Goal: Entertainment & Leisure: Browse casually

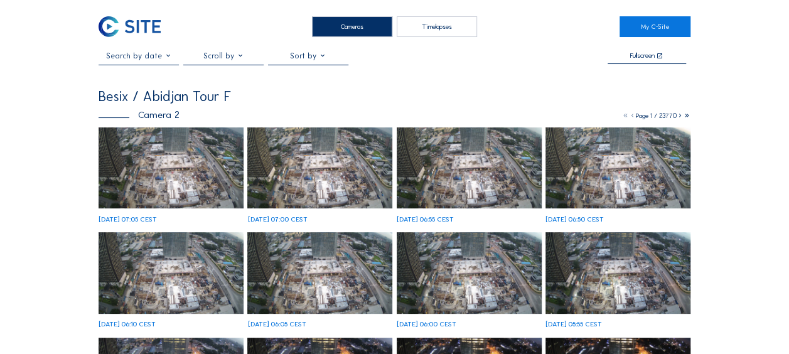
click at [139, 154] on img at bounding box center [171, 168] width 145 height 82
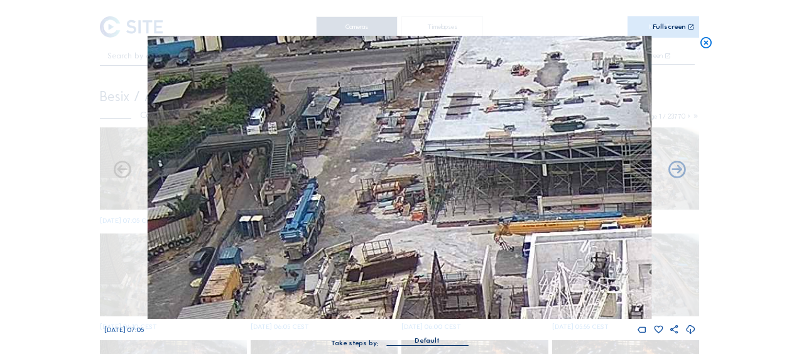
drag, startPoint x: 321, startPoint y: 96, endPoint x: 304, endPoint y: 216, distance: 121.2
click at [304, 216] on img at bounding box center [400, 177] width 504 height 283
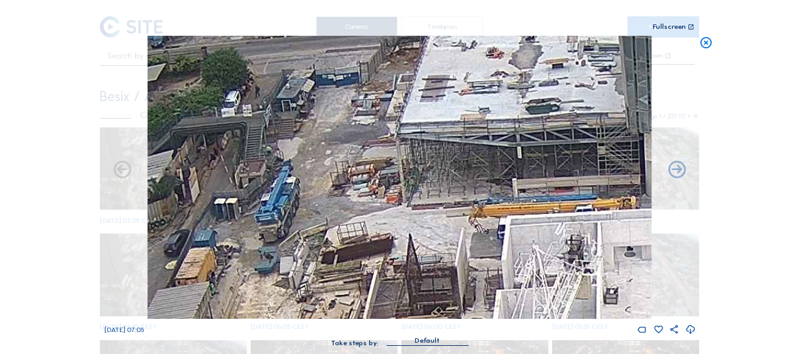
drag, startPoint x: 525, startPoint y: 242, endPoint x: 328, endPoint y: 168, distance: 210.6
click at [328, 168] on img at bounding box center [400, 177] width 504 height 283
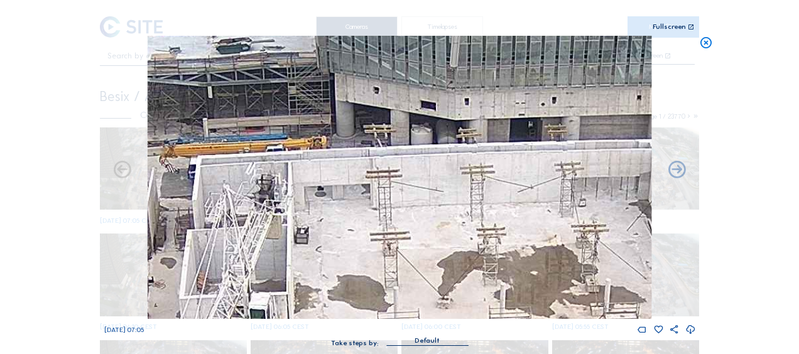
drag, startPoint x: 419, startPoint y: 193, endPoint x: 423, endPoint y: 202, distance: 8.7
click at [391, 197] on img at bounding box center [400, 177] width 504 height 283
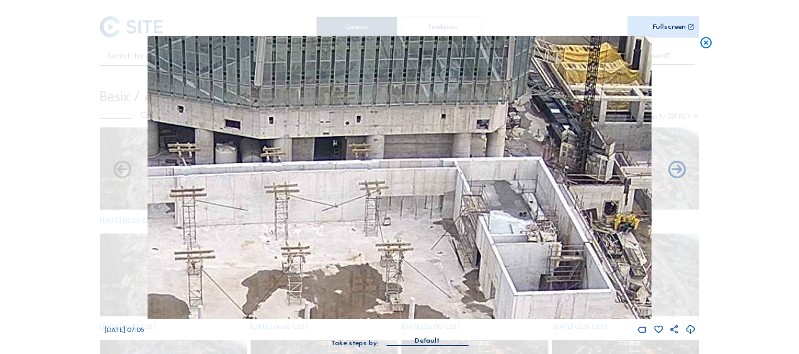
drag, startPoint x: 423, startPoint y: 225, endPoint x: 374, endPoint y: 228, distance: 49.0
click at [374, 227] on img at bounding box center [400, 177] width 504 height 283
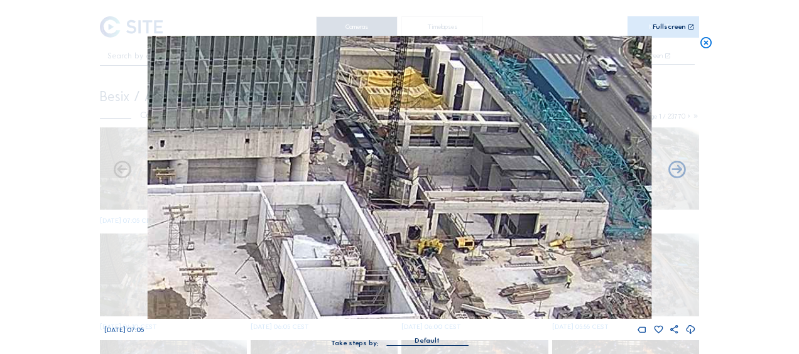
drag, startPoint x: 527, startPoint y: 229, endPoint x: 329, endPoint y: 256, distance: 200.1
click at [324, 257] on img at bounding box center [400, 177] width 504 height 283
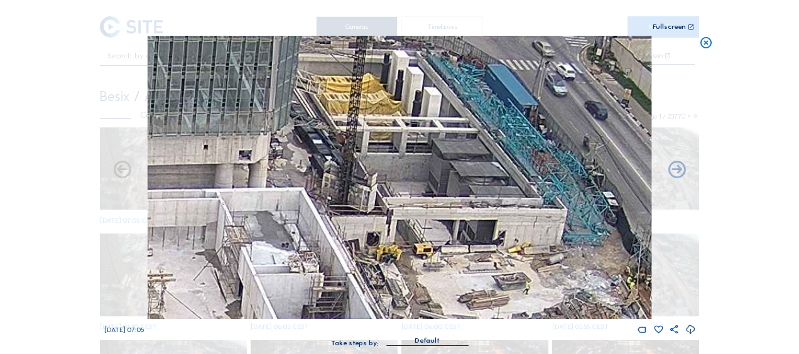
drag, startPoint x: 469, startPoint y: 239, endPoint x: 372, endPoint y: 212, distance: 101.0
click at [372, 212] on img at bounding box center [400, 177] width 504 height 283
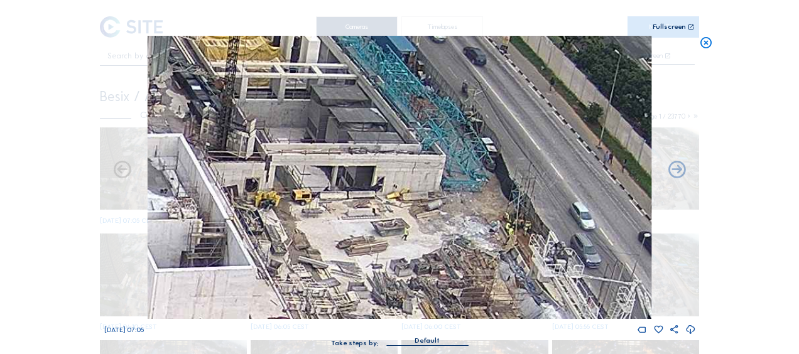
drag, startPoint x: 480, startPoint y: 236, endPoint x: 421, endPoint y: 144, distance: 109.0
click at [421, 144] on img at bounding box center [400, 177] width 504 height 283
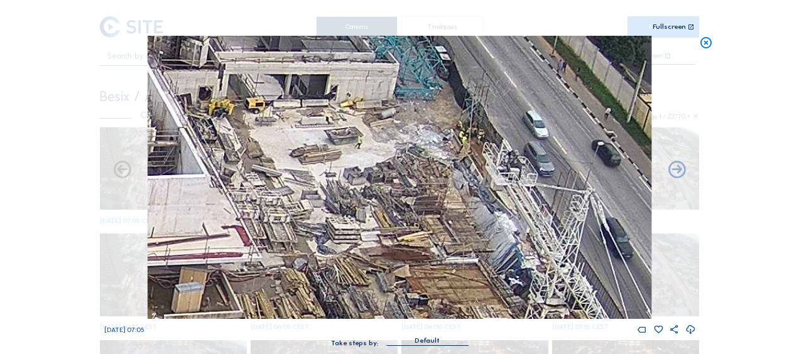
drag, startPoint x: 475, startPoint y: 226, endPoint x: 401, endPoint y: 140, distance: 113.1
click at [392, 127] on img at bounding box center [400, 177] width 504 height 283
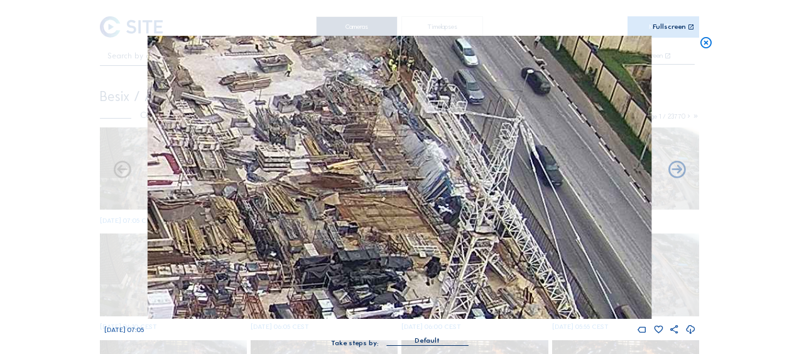
drag, startPoint x: 451, startPoint y: 207, endPoint x: 370, endPoint y: 104, distance: 131.0
click at [370, 104] on img at bounding box center [400, 177] width 504 height 283
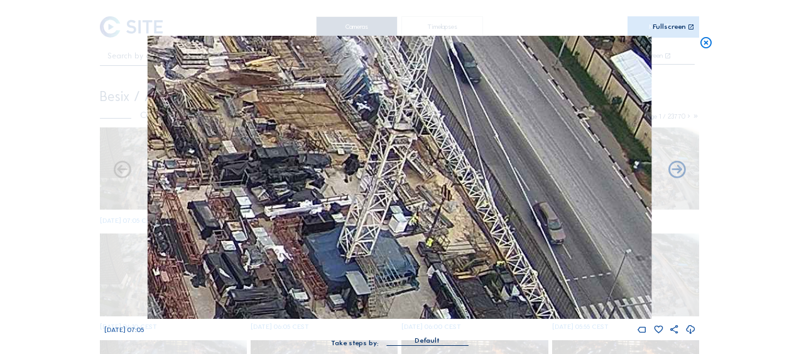
drag, startPoint x: 466, startPoint y: 207, endPoint x: 370, endPoint y: 145, distance: 113.9
click at [370, 142] on img at bounding box center [400, 177] width 504 height 283
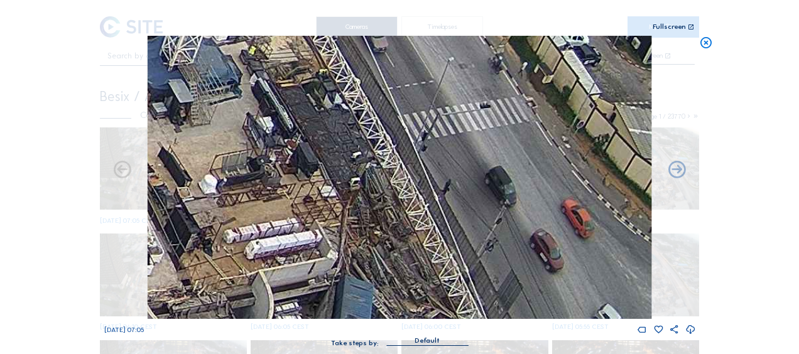
drag, startPoint x: 502, startPoint y: 262, endPoint x: 419, endPoint y: 143, distance: 144.9
click at [418, 136] on img at bounding box center [400, 177] width 504 height 283
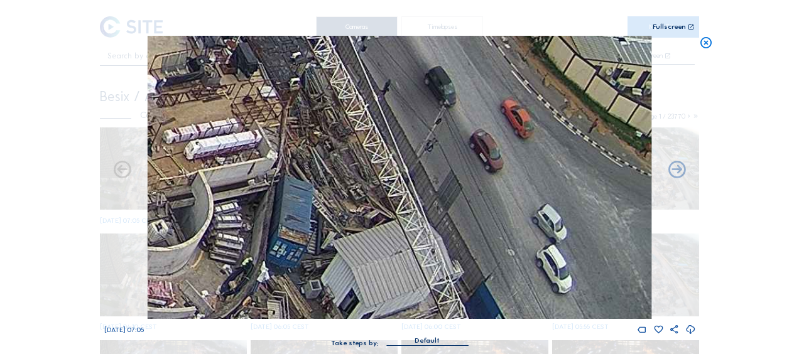
click at [379, 121] on img at bounding box center [400, 177] width 504 height 283
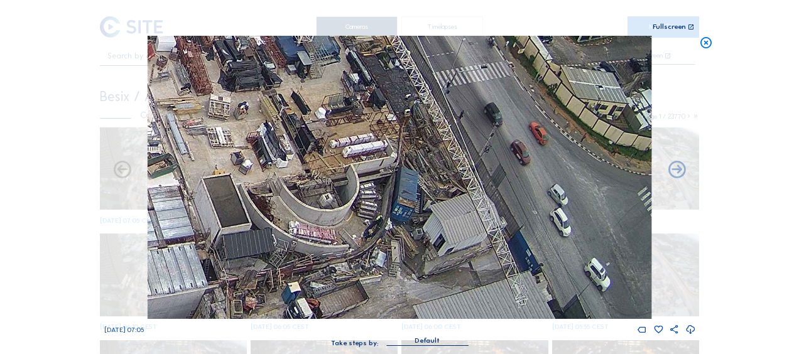
drag, startPoint x: 276, startPoint y: 191, endPoint x: 300, endPoint y: 202, distance: 27.0
click at [300, 202] on img at bounding box center [400, 177] width 504 height 283
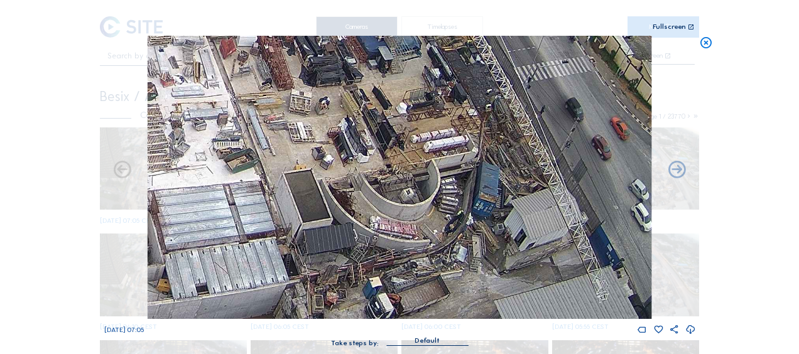
drag, startPoint x: 259, startPoint y: 176, endPoint x: 527, endPoint y: 138, distance: 271.3
click at [529, 137] on img at bounding box center [400, 177] width 504 height 283
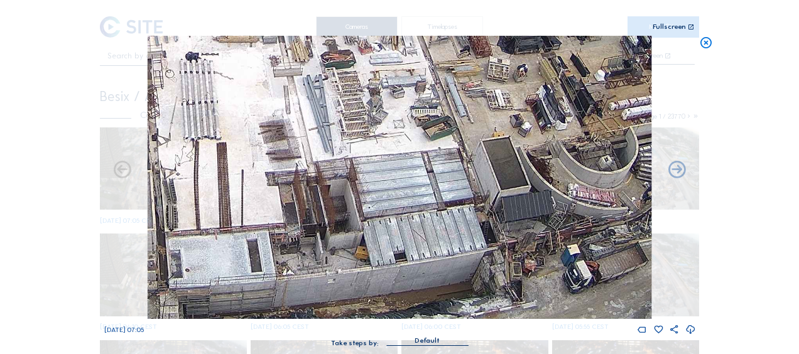
drag, startPoint x: 320, startPoint y: 235, endPoint x: 472, endPoint y: 133, distance: 182.8
click at [474, 129] on img at bounding box center [400, 177] width 504 height 283
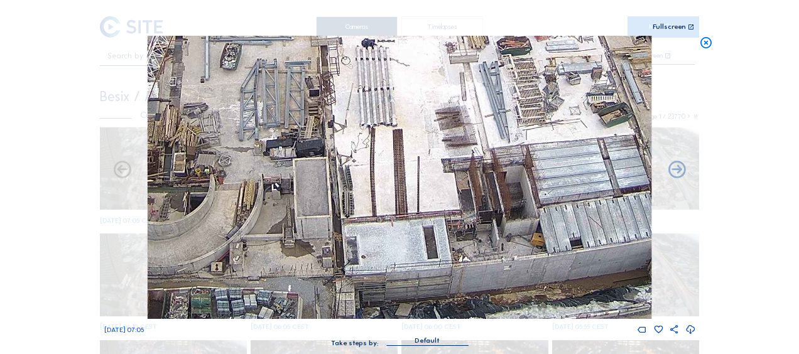
drag, startPoint x: 223, startPoint y: 240, endPoint x: 276, endPoint y: 218, distance: 56.9
click at [276, 218] on img at bounding box center [400, 177] width 504 height 283
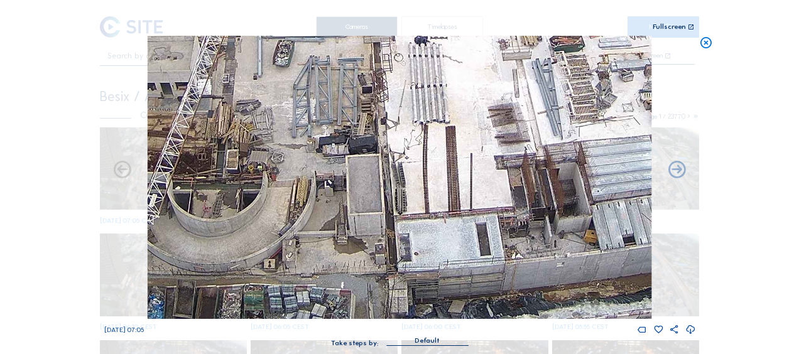
drag, startPoint x: 188, startPoint y: 239, endPoint x: 434, endPoint y: 230, distance: 246.3
click at [434, 230] on img at bounding box center [400, 177] width 504 height 283
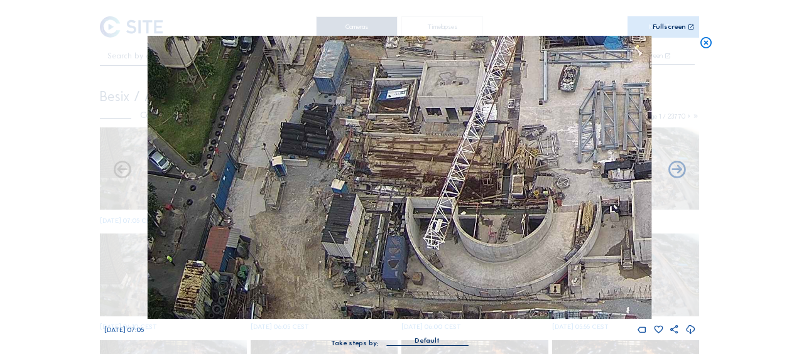
drag, startPoint x: 349, startPoint y: 167, endPoint x: 393, endPoint y: 198, distance: 54.0
click at [394, 198] on img at bounding box center [400, 177] width 504 height 283
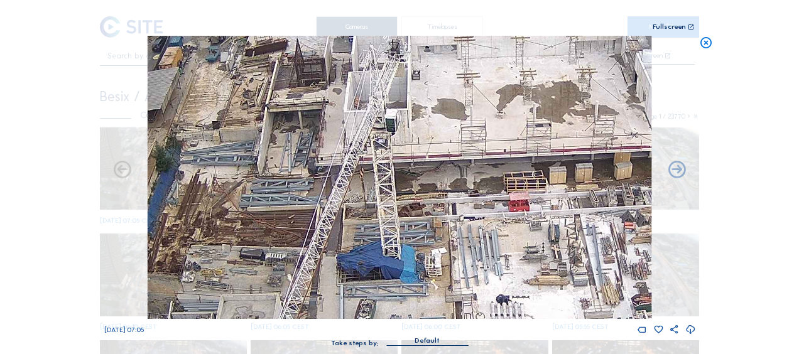
drag, startPoint x: 462, startPoint y: 148, endPoint x: 228, endPoint y: 330, distance: 297.0
click at [228, 330] on div "Tu 14 Oct 2025 07:05" at bounding box center [399, 185] width 591 height 299
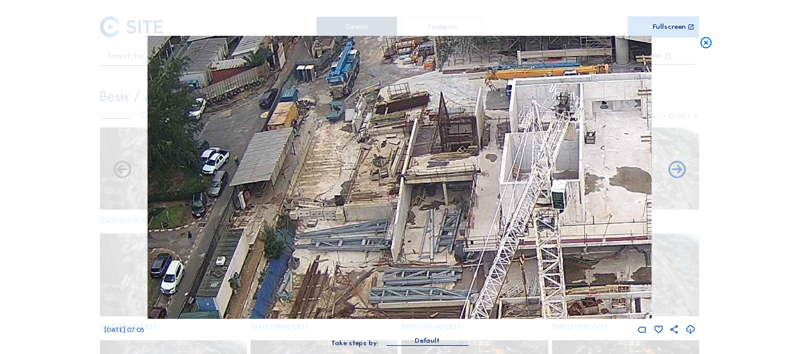
drag, startPoint x: 291, startPoint y: 143, endPoint x: 425, endPoint y: 246, distance: 168.8
click at [425, 246] on img at bounding box center [400, 177] width 504 height 283
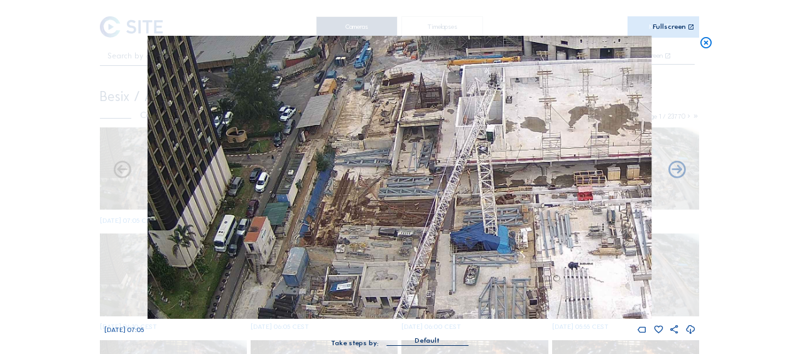
drag, startPoint x: 455, startPoint y: 271, endPoint x: 422, endPoint y: 185, distance: 92.6
click at [422, 185] on img at bounding box center [400, 177] width 504 height 283
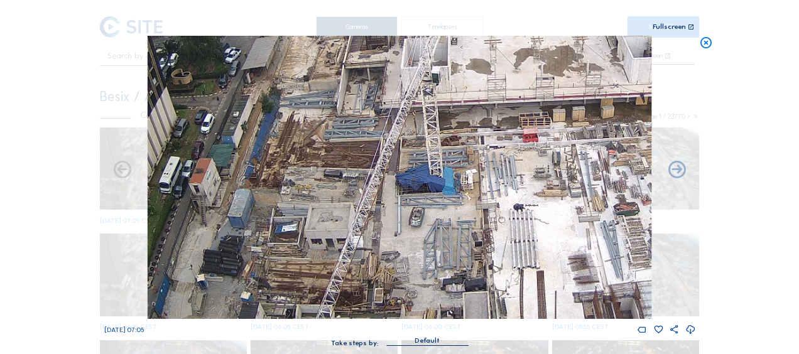
drag, startPoint x: 417, startPoint y: 237, endPoint x: 357, endPoint y: 173, distance: 87.5
click at [358, 173] on img at bounding box center [400, 177] width 504 height 283
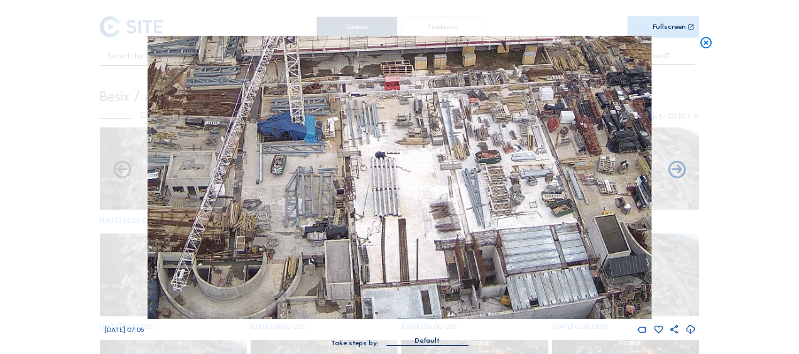
drag, startPoint x: 544, startPoint y: 202, endPoint x: 413, endPoint y: 161, distance: 136.8
click at [413, 161] on img at bounding box center [400, 177] width 504 height 283
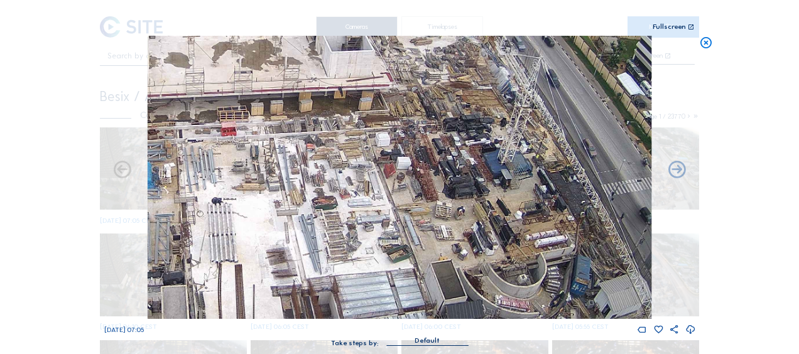
drag, startPoint x: 439, startPoint y: 173, endPoint x: 335, endPoint y: 234, distance: 120.7
click at [279, 218] on img at bounding box center [400, 177] width 504 height 283
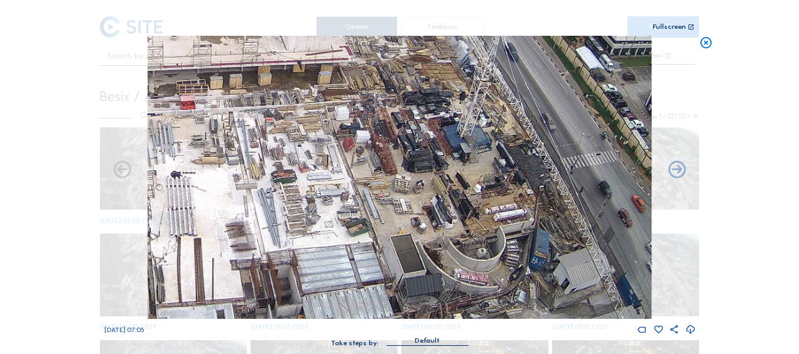
drag, startPoint x: 374, startPoint y: 250, endPoint x: 336, endPoint y: 226, distance: 44.6
click at [333, 223] on img at bounding box center [400, 177] width 504 height 283
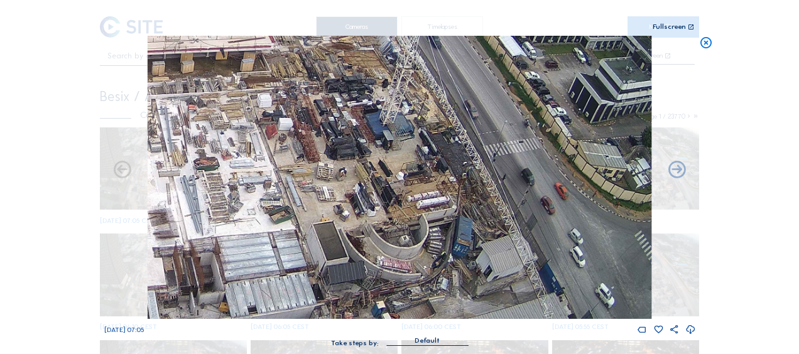
drag, startPoint x: 338, startPoint y: 231, endPoint x: 322, endPoint y: 229, distance: 16.5
click at [322, 229] on img at bounding box center [400, 177] width 504 height 283
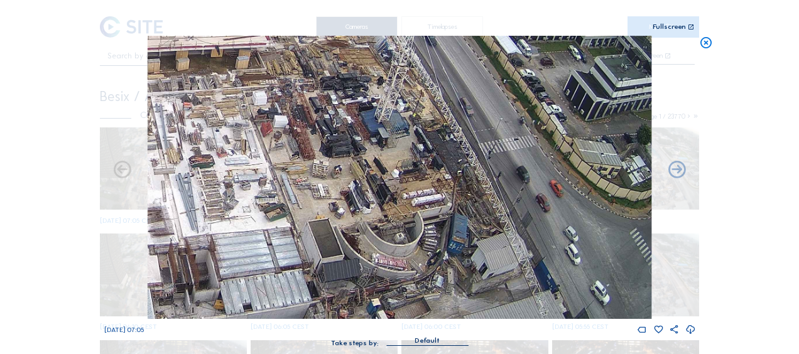
drag, startPoint x: 382, startPoint y: 259, endPoint x: 374, endPoint y: 251, distance: 11.1
click at [375, 253] on img at bounding box center [400, 177] width 504 height 283
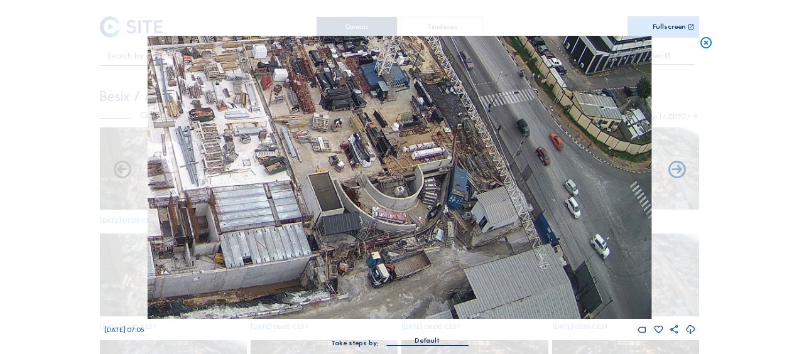
drag, startPoint x: 377, startPoint y: 252, endPoint x: 338, endPoint y: 175, distance: 87.0
click at [338, 175] on img at bounding box center [400, 177] width 504 height 283
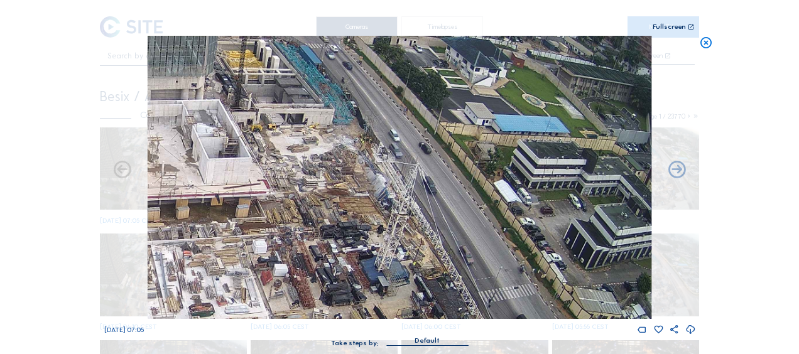
drag, startPoint x: 345, startPoint y: 173, endPoint x: 290, endPoint y: 353, distance: 187.9
drag, startPoint x: 337, startPoint y: 227, endPoint x: 365, endPoint y: 239, distance: 31.0
click at [365, 239] on img at bounding box center [400, 177] width 504 height 283
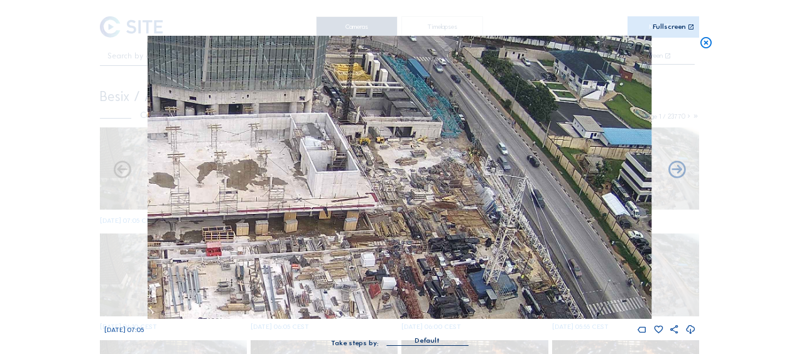
drag, startPoint x: 301, startPoint y: 210, endPoint x: 466, endPoint y: 260, distance: 172.0
click at [466, 260] on img at bounding box center [400, 177] width 504 height 283
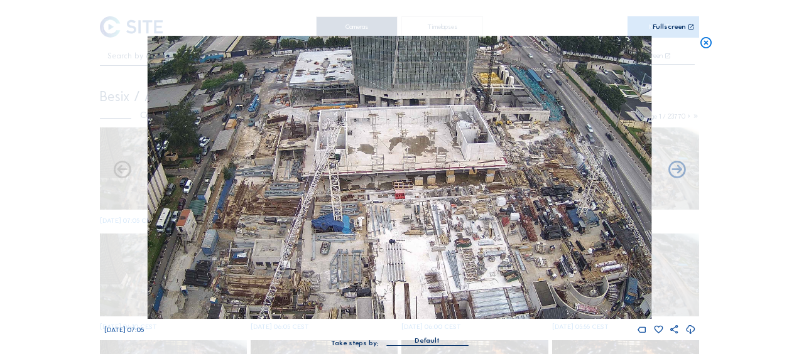
drag, startPoint x: 343, startPoint y: 195, endPoint x: 356, endPoint y: 166, distance: 31.7
click at [356, 166] on img at bounding box center [400, 177] width 504 height 283
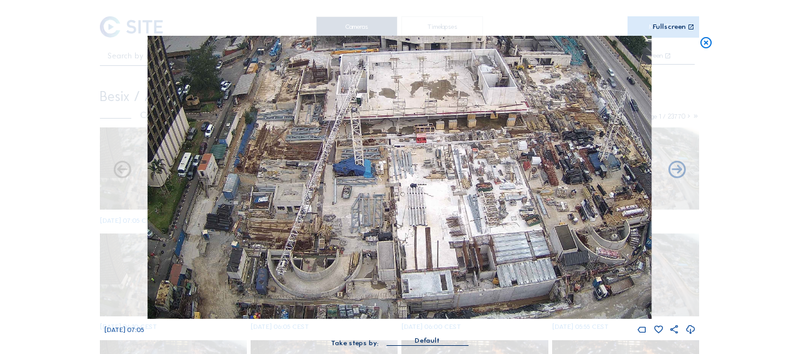
drag, startPoint x: 354, startPoint y: 255, endPoint x: 347, endPoint y: 240, distance: 16.3
click at [370, 208] on img at bounding box center [400, 177] width 504 height 283
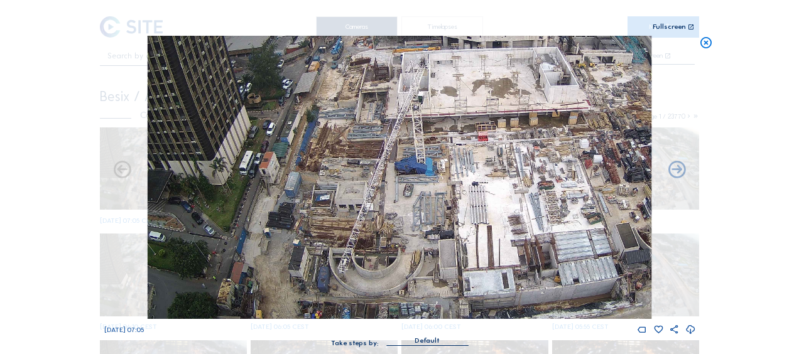
drag, startPoint x: 338, startPoint y: 252, endPoint x: 410, endPoint y: 186, distance: 97.8
click at [410, 186] on img at bounding box center [400, 177] width 504 height 283
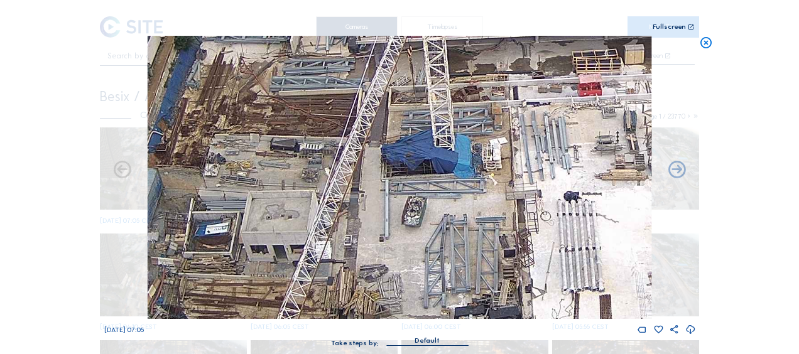
drag, startPoint x: 274, startPoint y: 103, endPoint x: 274, endPoint y: 202, distance: 98.6
click at [273, 202] on img at bounding box center [400, 177] width 504 height 283
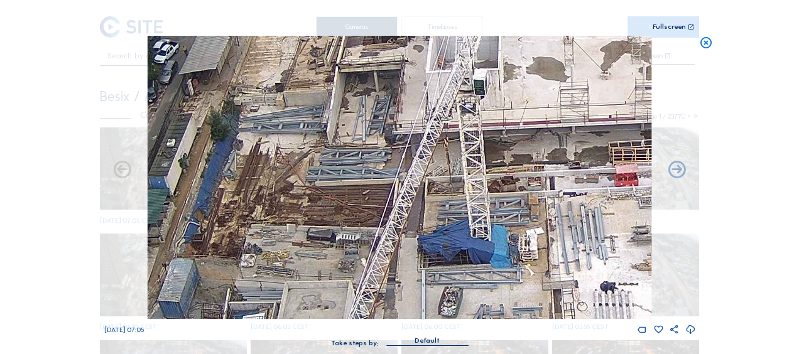
drag, startPoint x: 269, startPoint y: 119, endPoint x: 294, endPoint y: 205, distance: 89.0
click at [287, 234] on img at bounding box center [400, 177] width 504 height 283
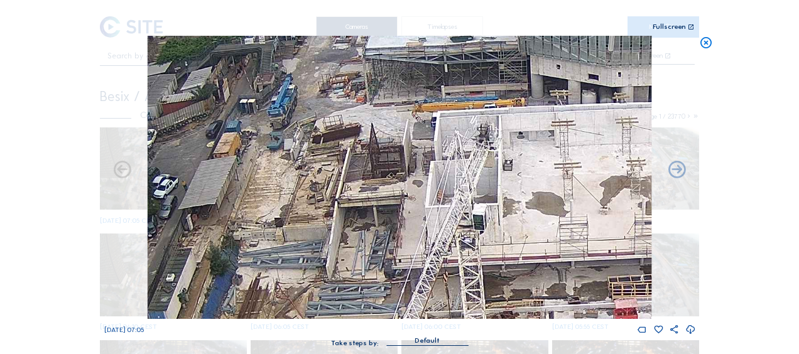
drag, startPoint x: 306, startPoint y: 168, endPoint x: 298, endPoint y: 291, distance: 122.7
click at [298, 291] on img at bounding box center [400, 177] width 504 height 283
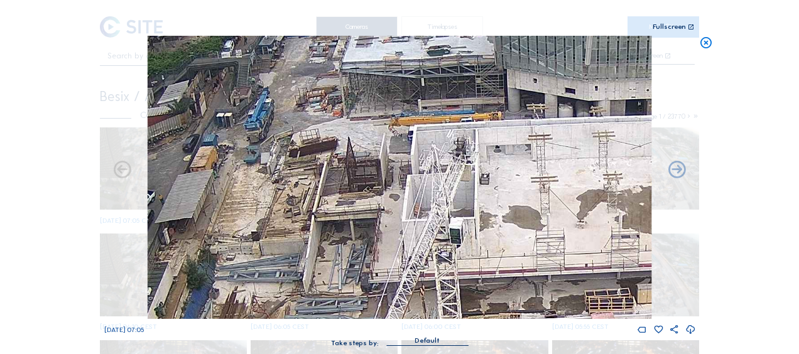
drag, startPoint x: 367, startPoint y: 229, endPoint x: 329, endPoint y: 149, distance: 88.5
click at [329, 149] on img at bounding box center [400, 177] width 504 height 283
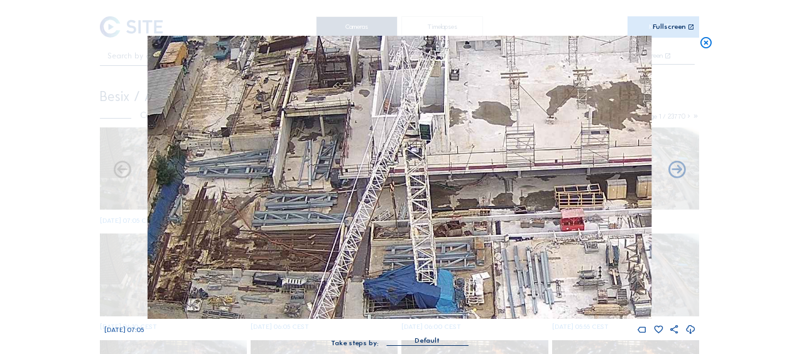
drag, startPoint x: 360, startPoint y: 182, endPoint x: 352, endPoint y: 139, distance: 44.2
click at [358, 114] on img at bounding box center [400, 177] width 504 height 283
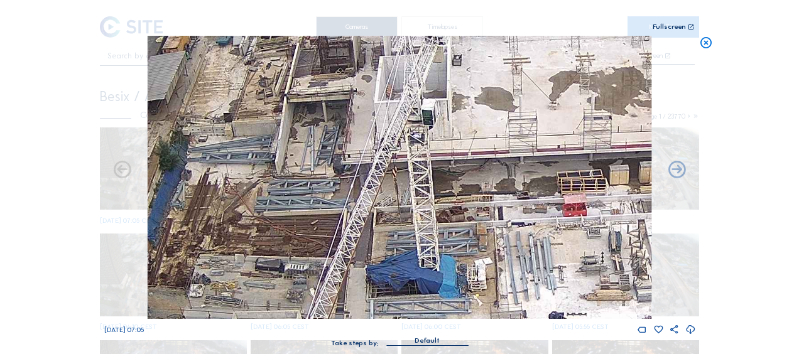
drag, startPoint x: 341, startPoint y: 202, endPoint x: 389, endPoint y: 78, distance: 132.6
click at [388, 78] on img at bounding box center [400, 177] width 504 height 283
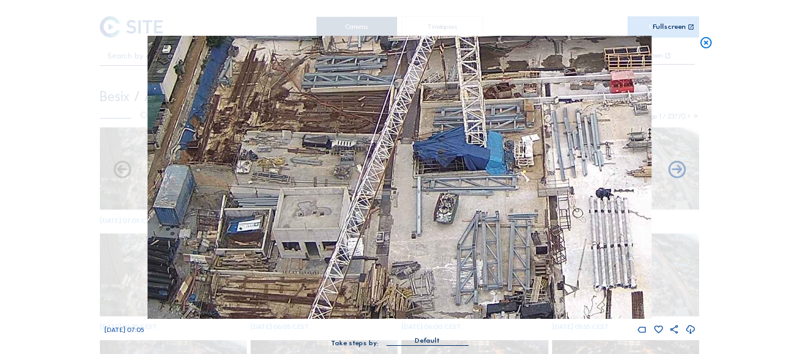
drag, startPoint x: 319, startPoint y: 220, endPoint x: 362, endPoint y: 109, distance: 119.0
click at [365, 102] on img at bounding box center [400, 177] width 504 height 283
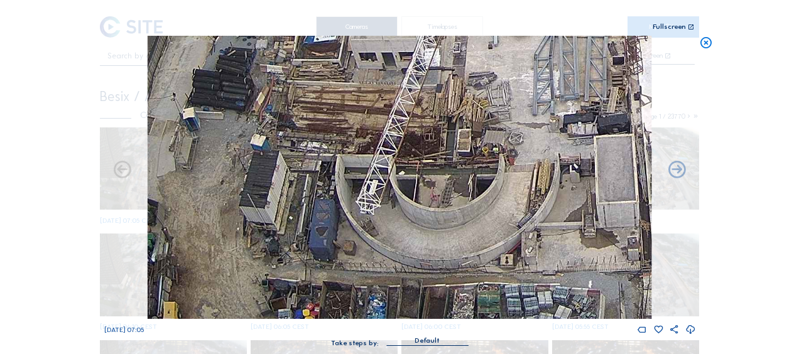
drag, startPoint x: 293, startPoint y: 210, endPoint x: 330, endPoint y: 89, distance: 126.9
click at [330, 90] on img at bounding box center [400, 177] width 504 height 283
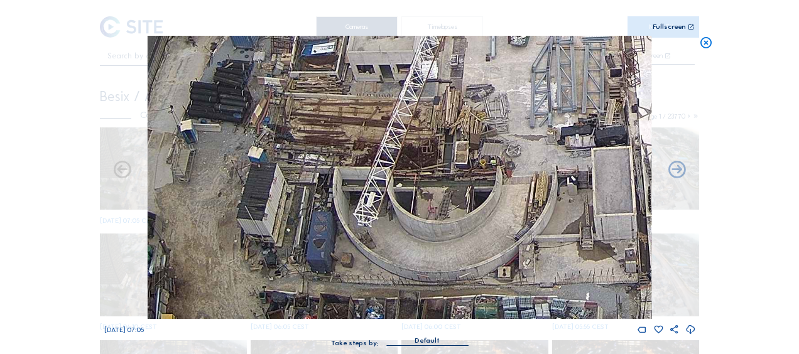
drag, startPoint x: 435, startPoint y: 222, endPoint x: 423, endPoint y: 308, distance: 86.2
click at [423, 308] on img at bounding box center [400, 177] width 504 height 283
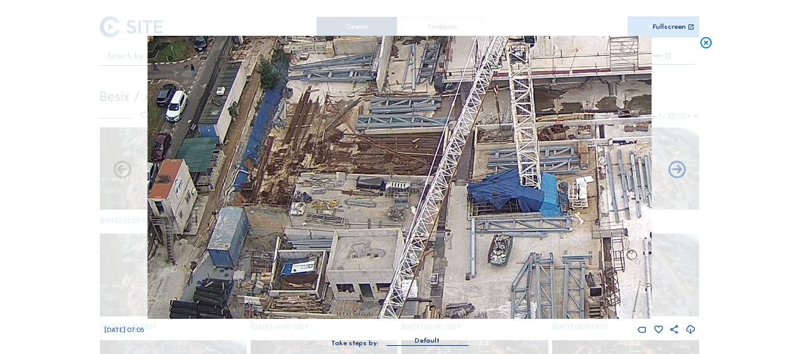
drag, startPoint x: 360, startPoint y: 139, endPoint x: 352, endPoint y: 273, distance: 134.0
click at [352, 273] on img at bounding box center [400, 177] width 504 height 283
drag, startPoint x: 351, startPoint y: 136, endPoint x: 340, endPoint y: 262, distance: 126.0
click at [340, 262] on img at bounding box center [400, 177] width 504 height 283
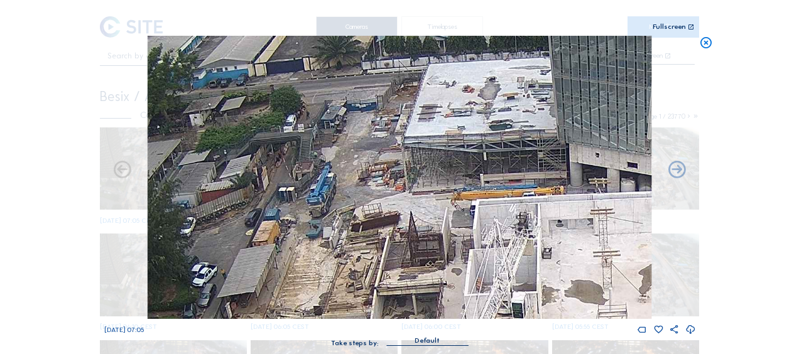
drag, startPoint x: 357, startPoint y: 166, endPoint x: 356, endPoint y: 315, distance: 149.4
click at [356, 315] on img at bounding box center [400, 177] width 504 height 283
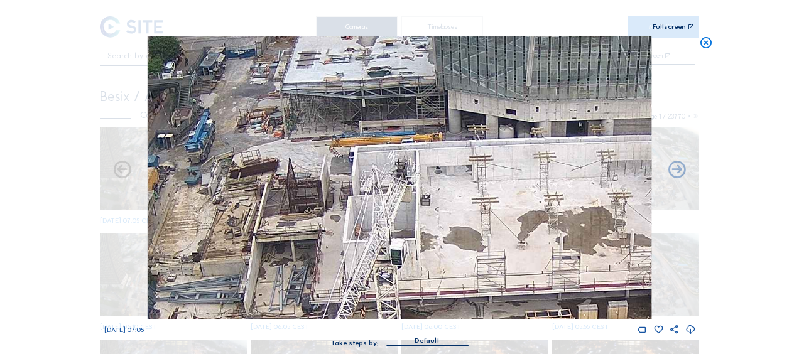
drag, startPoint x: 500, startPoint y: 237, endPoint x: 413, endPoint y: 202, distance: 93.5
click at [365, 180] on img at bounding box center [400, 177] width 504 height 283
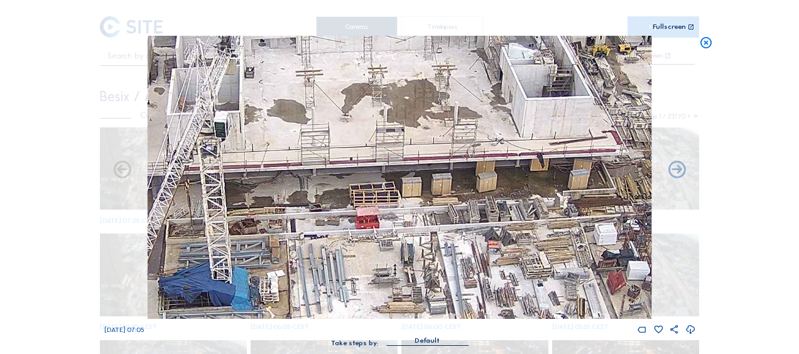
drag, startPoint x: 475, startPoint y: 191, endPoint x: 344, endPoint y: 100, distance: 159.3
click at [344, 100] on img at bounding box center [400, 177] width 504 height 283
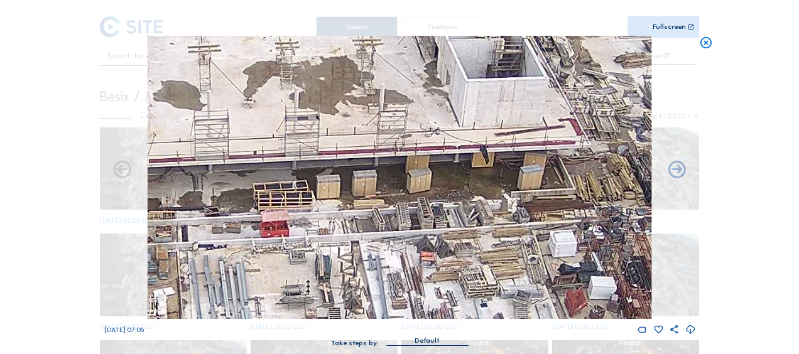
drag, startPoint x: 303, startPoint y: 193, endPoint x: 257, endPoint y: 204, distance: 47.1
click at [257, 204] on img at bounding box center [400, 177] width 504 height 283
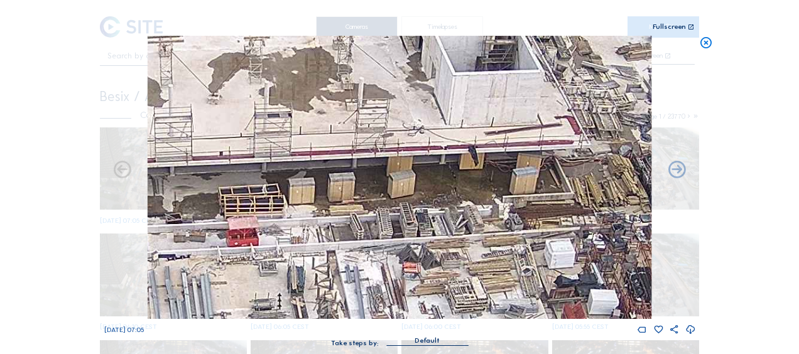
click at [304, 187] on img at bounding box center [400, 177] width 504 height 283
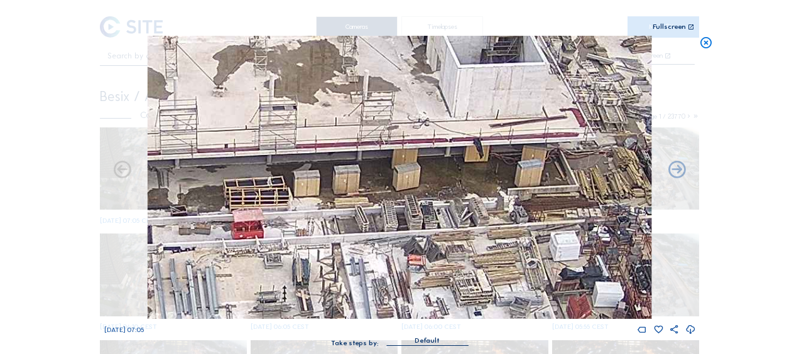
drag, startPoint x: 277, startPoint y: 251, endPoint x: 394, endPoint y: 151, distance: 153.1
click at [394, 151] on img at bounding box center [400, 177] width 504 height 283
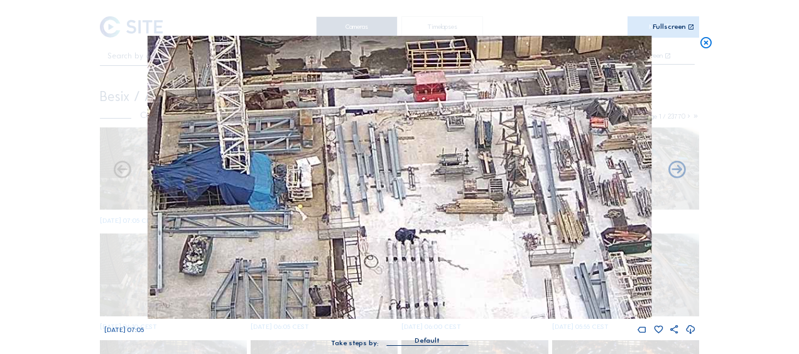
drag, startPoint x: 397, startPoint y: 165, endPoint x: 403, endPoint y: 163, distance: 6.6
click at [403, 163] on img at bounding box center [400, 177] width 504 height 283
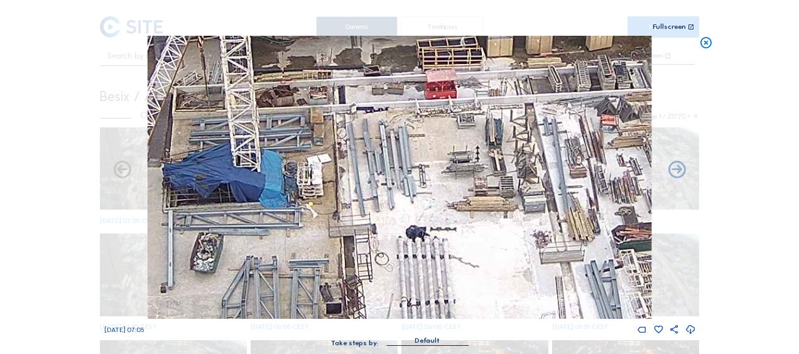
drag, startPoint x: 261, startPoint y: 227, endPoint x: 318, endPoint y: 198, distance: 64.6
click at [318, 200] on img at bounding box center [400, 177] width 504 height 283
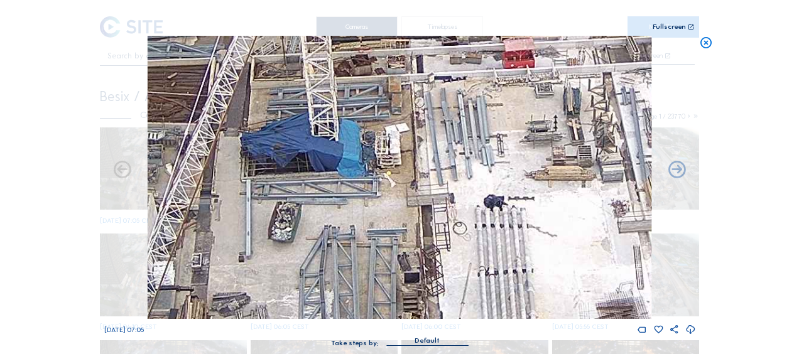
drag, startPoint x: 284, startPoint y: 212, endPoint x: 375, endPoint y: 187, distance: 93.8
click at [375, 187] on img at bounding box center [400, 177] width 504 height 283
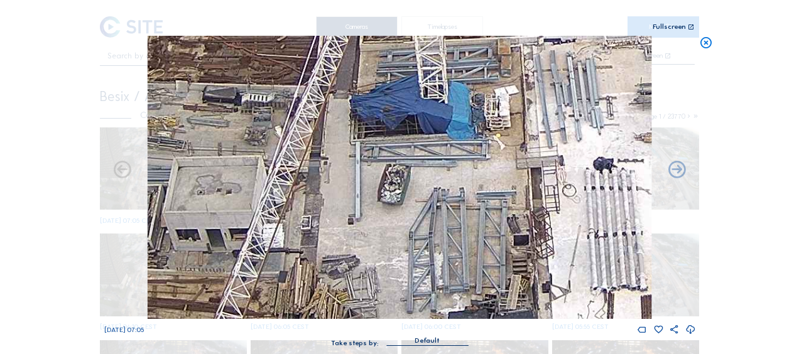
drag, startPoint x: 293, startPoint y: 205, endPoint x: 480, endPoint y: 139, distance: 198.2
click at [482, 139] on img at bounding box center [400, 177] width 504 height 283
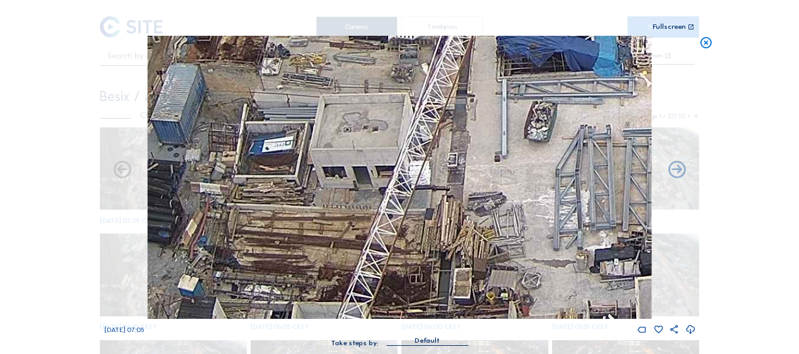
drag, startPoint x: 315, startPoint y: 225, endPoint x: 348, endPoint y: 173, distance: 61.3
click at [348, 173] on img at bounding box center [400, 177] width 504 height 283
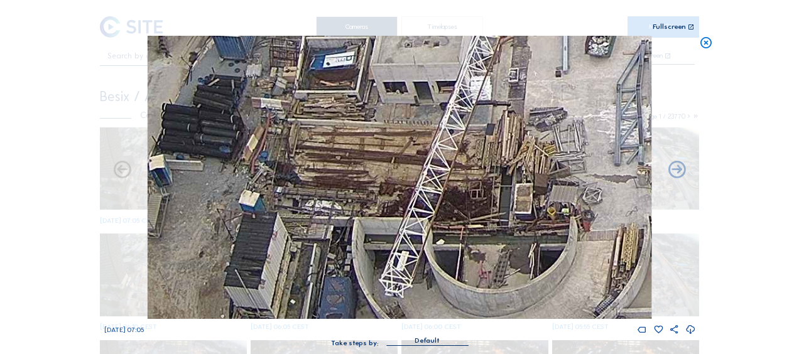
click at [353, 164] on img at bounding box center [400, 177] width 504 height 283
drag, startPoint x: 316, startPoint y: 202, endPoint x: 367, endPoint y: 151, distance: 72.4
click at [367, 151] on img at bounding box center [400, 177] width 504 height 283
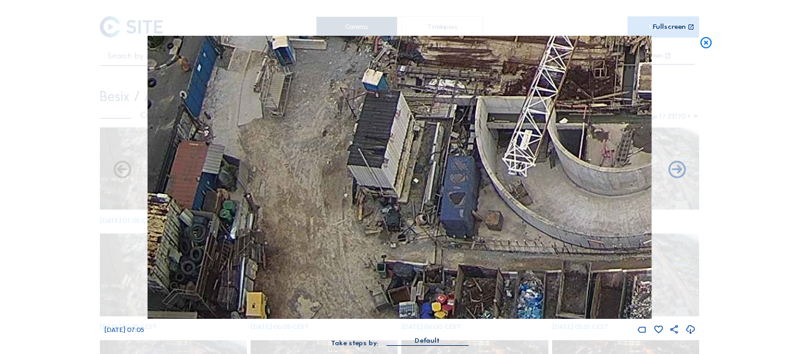
drag, startPoint x: 345, startPoint y: 195, endPoint x: 391, endPoint y: 151, distance: 63.0
click at [392, 148] on img at bounding box center [400, 177] width 504 height 283
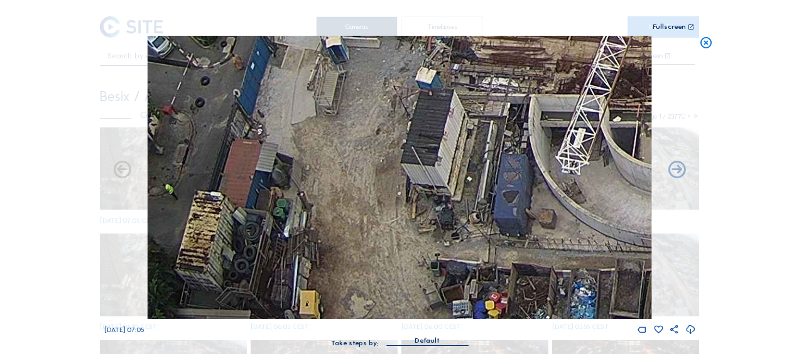
drag, startPoint x: 360, startPoint y: 168, endPoint x: 365, endPoint y: 144, distance: 25.0
click at [365, 144] on img at bounding box center [400, 177] width 504 height 283
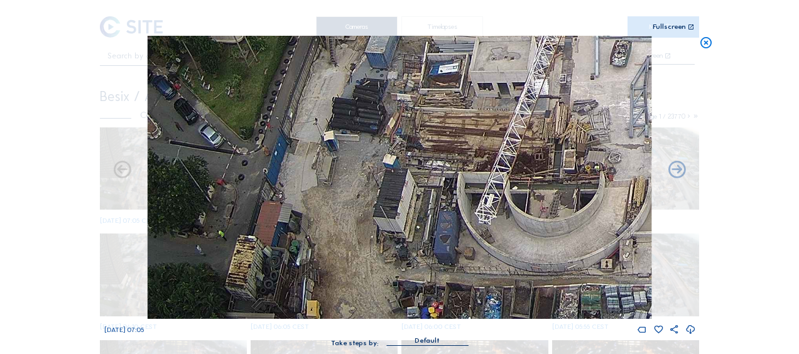
drag, startPoint x: 394, startPoint y: 247, endPoint x: 363, endPoint y: 175, distance: 79.1
click at [363, 175] on img at bounding box center [400, 177] width 504 height 283
drag, startPoint x: 438, startPoint y: 85, endPoint x: 393, endPoint y: 328, distance: 246.4
click at [393, 328] on div "Tu 14 Oct 2025 07:05" at bounding box center [399, 185] width 591 height 299
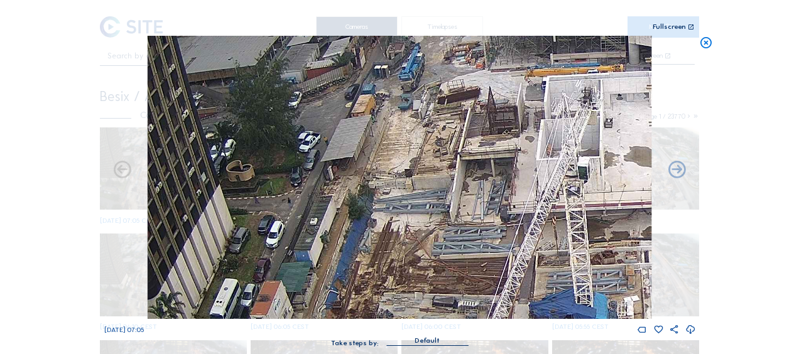
drag, startPoint x: 394, startPoint y: 191, endPoint x: 426, endPoint y: 194, distance: 32.2
click at [375, 270] on img at bounding box center [400, 177] width 504 height 283
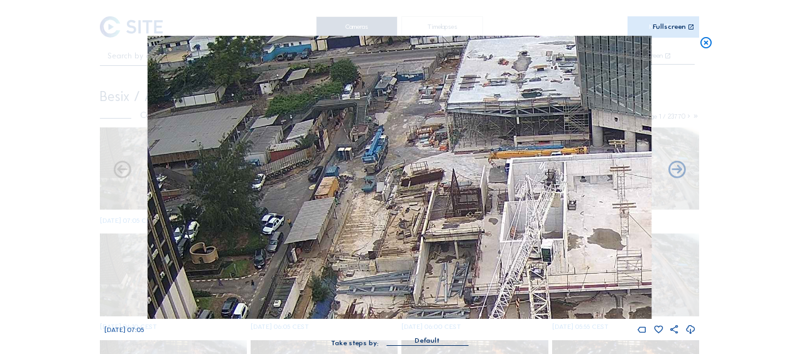
drag, startPoint x: 419, startPoint y: 182, endPoint x: 383, endPoint y: 250, distance: 77.2
click at [383, 250] on img at bounding box center [400, 177] width 504 height 283
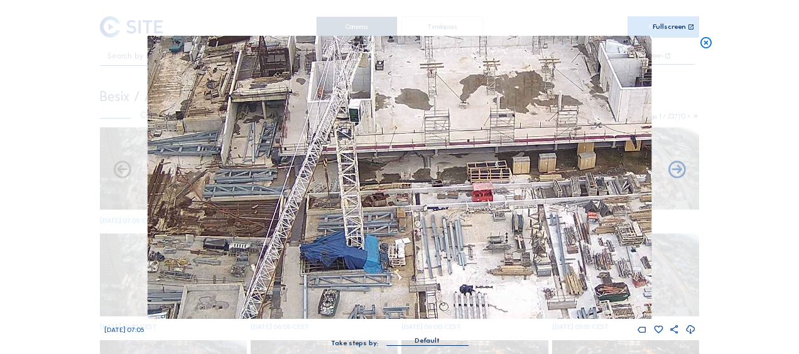
drag, startPoint x: 457, startPoint y: 212, endPoint x: 170, endPoint y: 92, distance: 311.0
click at [171, 90] on img at bounding box center [400, 177] width 504 height 283
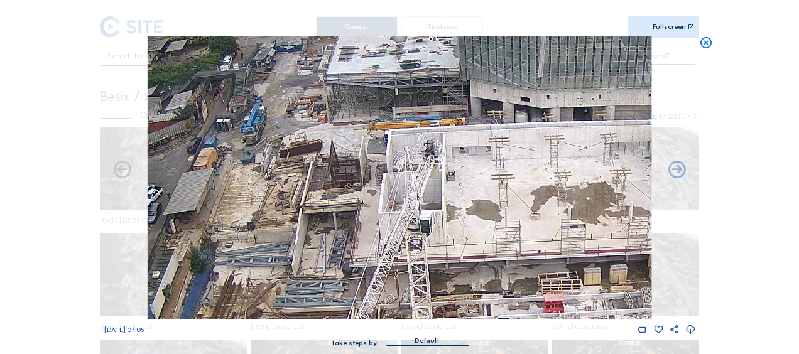
drag, startPoint x: 378, startPoint y: 193, endPoint x: 611, endPoint y: 333, distance: 272.3
click at [611, 333] on div "Tu 14 Oct 2025 07:05" at bounding box center [399, 185] width 591 height 299
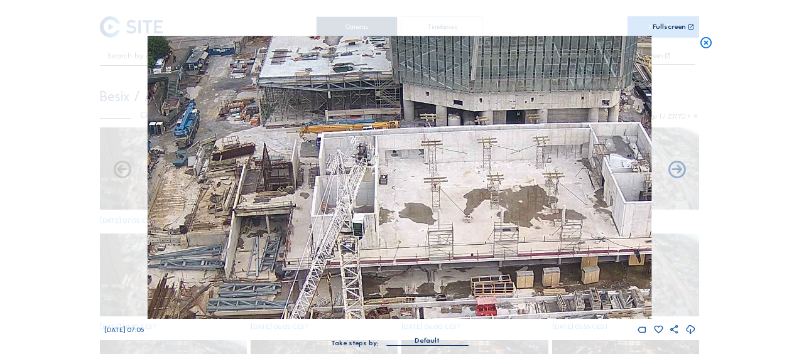
drag, startPoint x: 592, startPoint y: 230, endPoint x: 430, endPoint y: 190, distance: 166.9
click at [430, 190] on img at bounding box center [400, 177] width 504 height 283
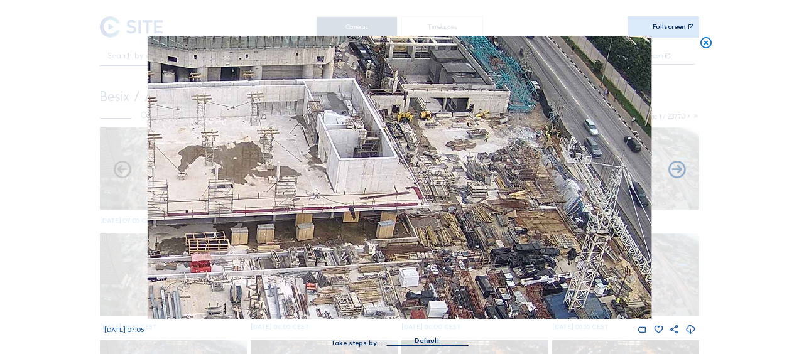
drag, startPoint x: 500, startPoint y: 254, endPoint x: 244, endPoint y: 207, distance: 259.7
click at [244, 207] on img at bounding box center [400, 177] width 504 height 283
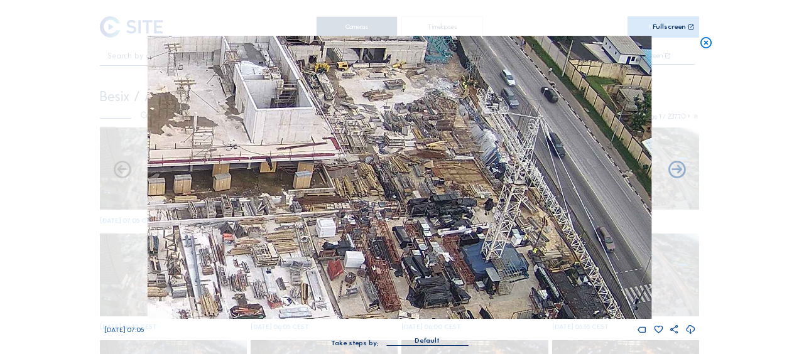
drag, startPoint x: 396, startPoint y: 249, endPoint x: 308, endPoint y: 193, distance: 103.3
click at [308, 193] on img at bounding box center [400, 177] width 504 height 283
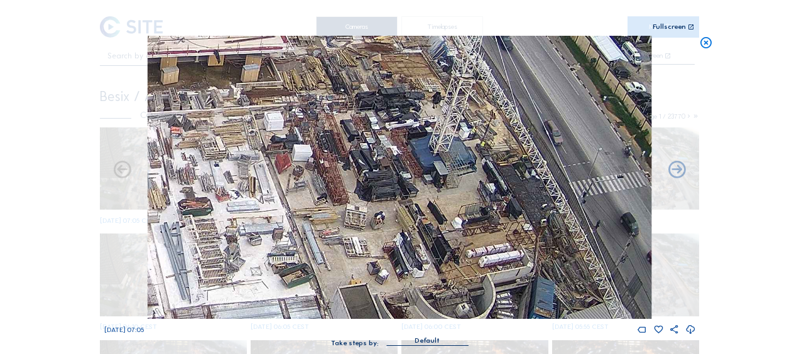
drag, startPoint x: 341, startPoint y: 198, endPoint x: 314, endPoint y: 170, distance: 39.1
click at [306, 132] on img at bounding box center [400, 177] width 504 height 283
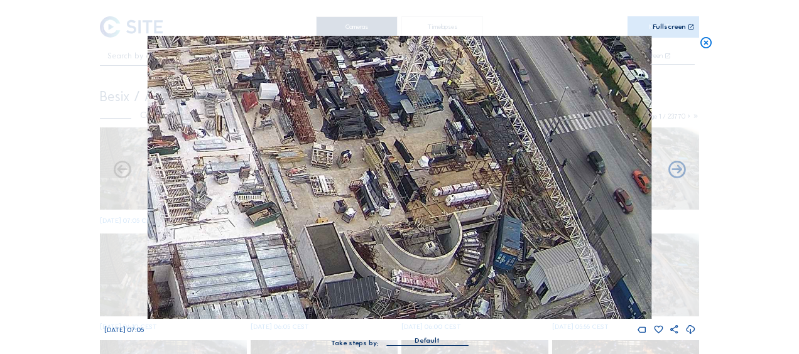
drag, startPoint x: 326, startPoint y: 203, endPoint x: 293, endPoint y: 143, distance: 69.4
click at [293, 142] on img at bounding box center [400, 177] width 504 height 283
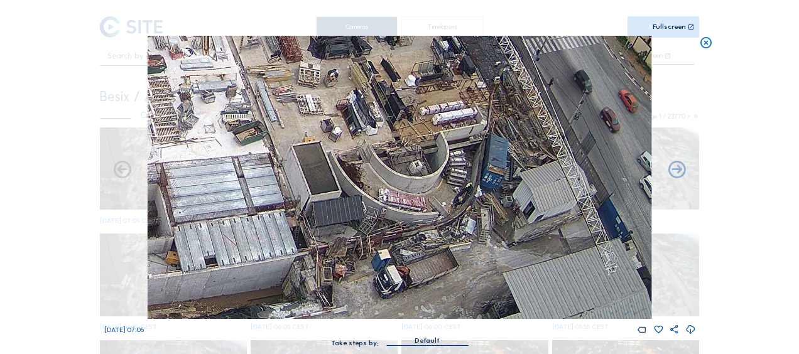
drag, startPoint x: 321, startPoint y: 213, endPoint x: 329, endPoint y: 128, distance: 85.1
click at [329, 128] on img at bounding box center [400, 177] width 504 height 283
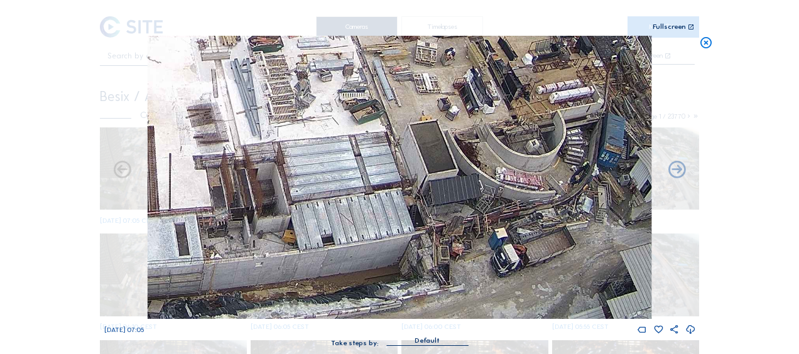
drag, startPoint x: 267, startPoint y: 210, endPoint x: 298, endPoint y: 190, distance: 36.7
click at [298, 190] on img at bounding box center [400, 177] width 504 height 283
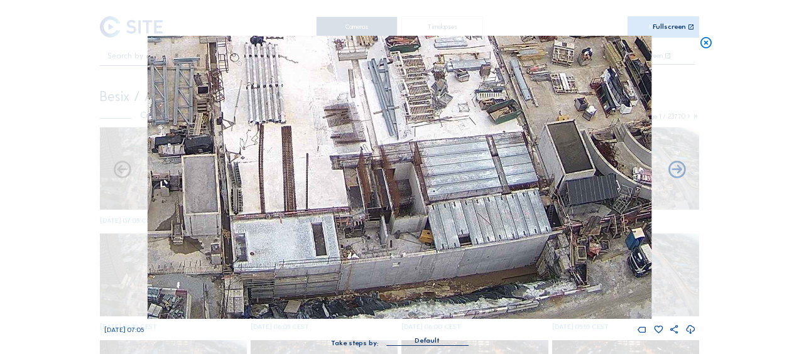
drag, startPoint x: 225, startPoint y: 239, endPoint x: 329, endPoint y: 225, distance: 105.0
click at [329, 225] on img at bounding box center [400, 177] width 504 height 283
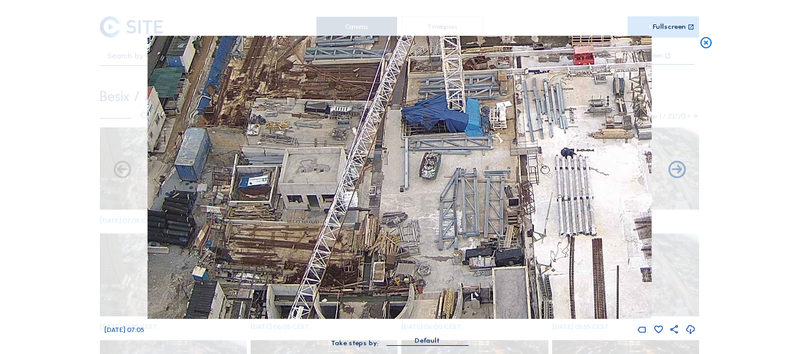
drag, startPoint x: 262, startPoint y: 146, endPoint x: 525, endPoint y: 228, distance: 275.6
click at [532, 251] on img at bounding box center [400, 177] width 504 height 283
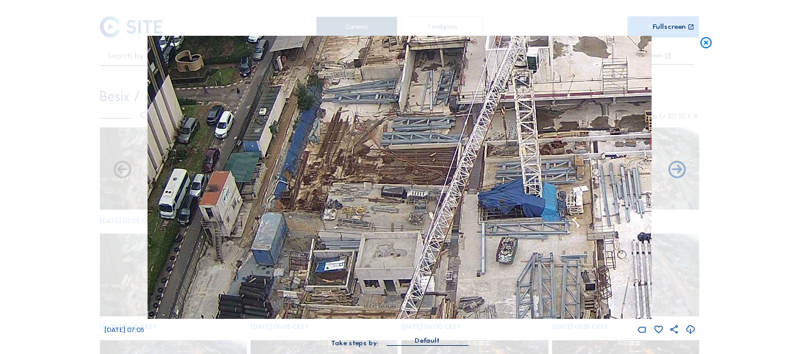
drag, startPoint x: 443, startPoint y: 160, endPoint x: 519, endPoint y: 245, distance: 114.2
click at [519, 245] on img at bounding box center [400, 177] width 504 height 283
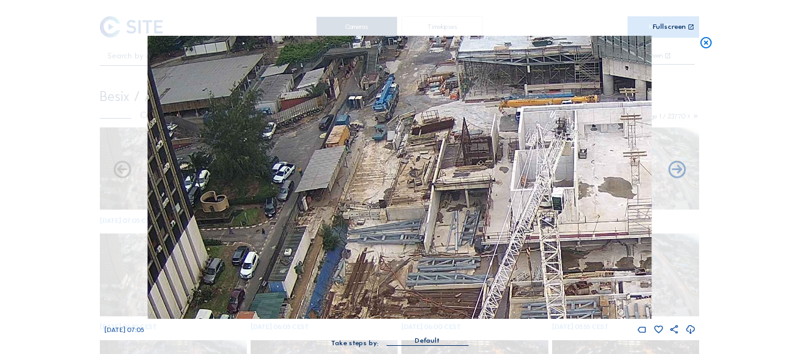
drag, startPoint x: 387, startPoint y: 116, endPoint x: 412, endPoint y: 256, distance: 142.9
click at [412, 256] on img at bounding box center [400, 177] width 504 height 283
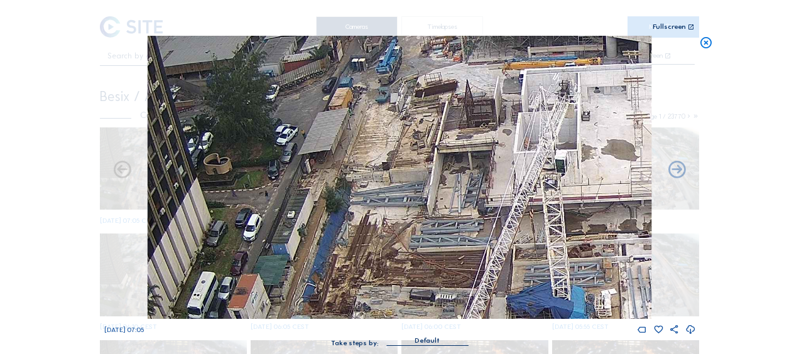
drag, startPoint x: 460, startPoint y: 261, endPoint x: 455, endPoint y: 187, distance: 73.6
click at [455, 187] on img at bounding box center [400, 177] width 504 height 283
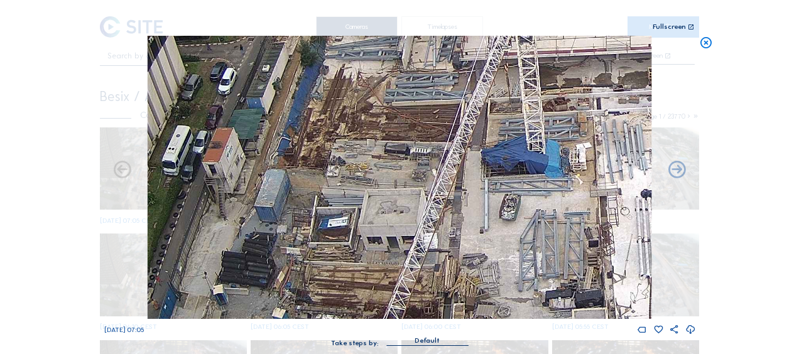
drag, startPoint x: 441, startPoint y: 185, endPoint x: 432, endPoint y: 195, distance: 13.3
click at [434, 173] on img at bounding box center [400, 177] width 504 height 283
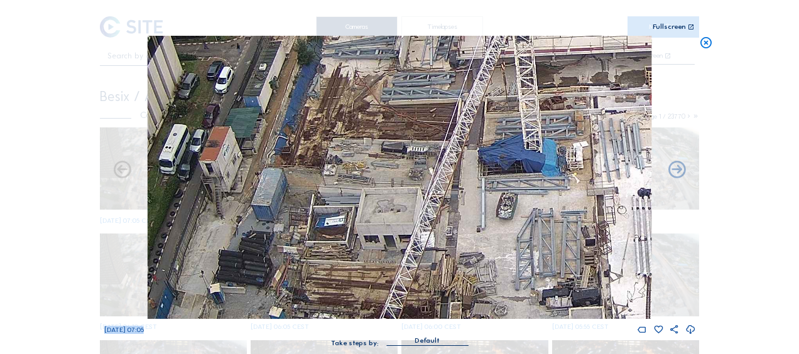
drag, startPoint x: 413, startPoint y: 321, endPoint x: 407, endPoint y: 315, distance: 8.9
click at [407, 315] on div "Tu 14 Oct 2025 07:05" at bounding box center [399, 185] width 591 height 299
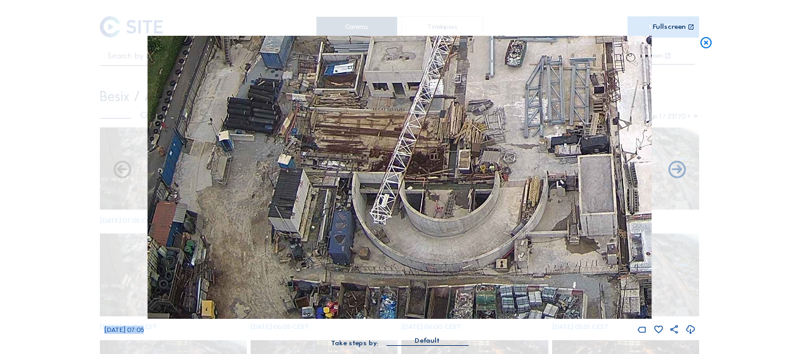
drag, startPoint x: 407, startPoint y: 315, endPoint x: 399, endPoint y: 136, distance: 178.5
click at [399, 136] on img at bounding box center [400, 177] width 504 height 283
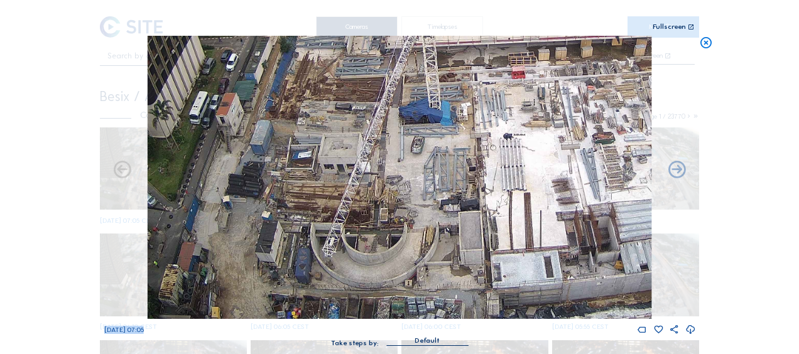
drag, startPoint x: 370, startPoint y: 298, endPoint x: 214, endPoint y: 117, distance: 239.5
click at [215, 105] on img at bounding box center [400, 177] width 504 height 283
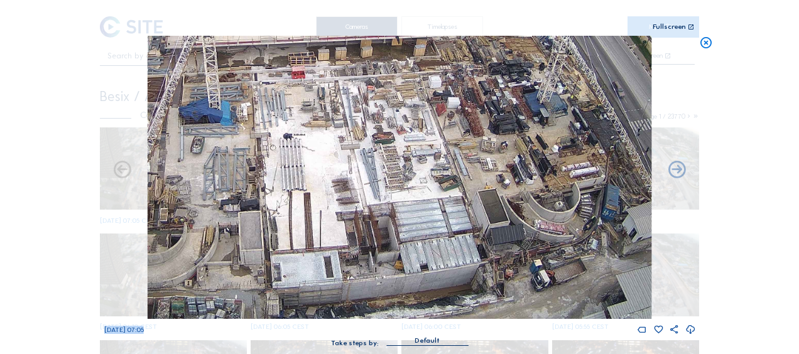
drag, startPoint x: 479, startPoint y: 166, endPoint x: 354, endPoint y: 149, distance: 126.1
click at [354, 149] on img at bounding box center [400, 177] width 504 height 283
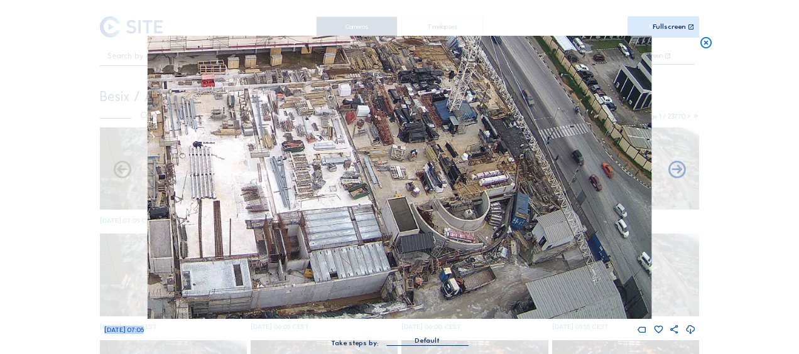
drag, startPoint x: 538, startPoint y: 180, endPoint x: 397, endPoint y: 140, distance: 146.7
click at [397, 140] on img at bounding box center [400, 177] width 504 height 283
click at [703, 48] on icon at bounding box center [706, 43] width 14 height 14
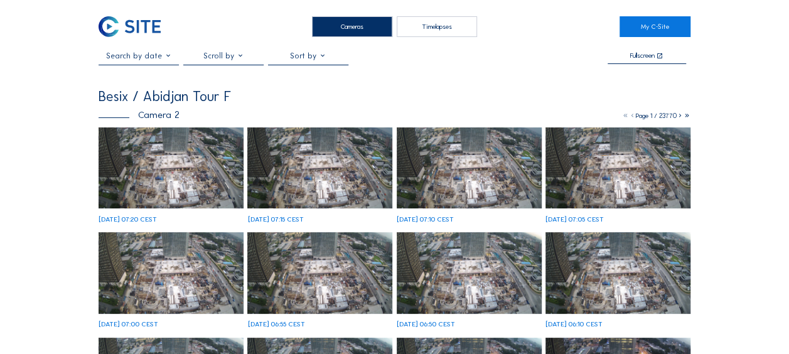
click at [191, 166] on img at bounding box center [171, 168] width 145 height 82
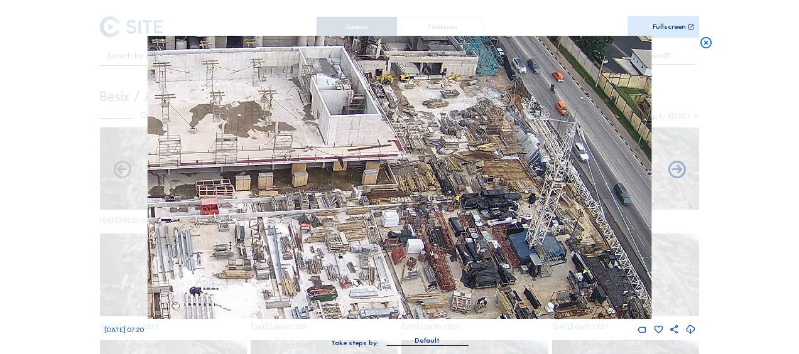
drag, startPoint x: 480, startPoint y: 180, endPoint x: 445, endPoint y: 222, distance: 54.4
click at [447, 225] on img at bounding box center [400, 177] width 504 height 283
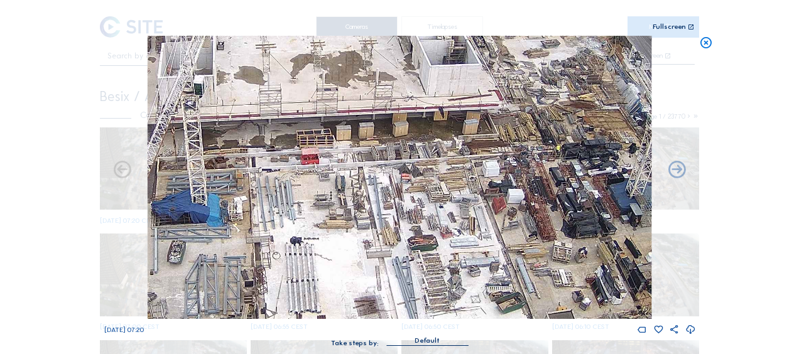
drag, startPoint x: 293, startPoint y: 254, endPoint x: 414, endPoint y: 185, distance: 139.2
click at [414, 185] on img at bounding box center [400, 177] width 504 height 283
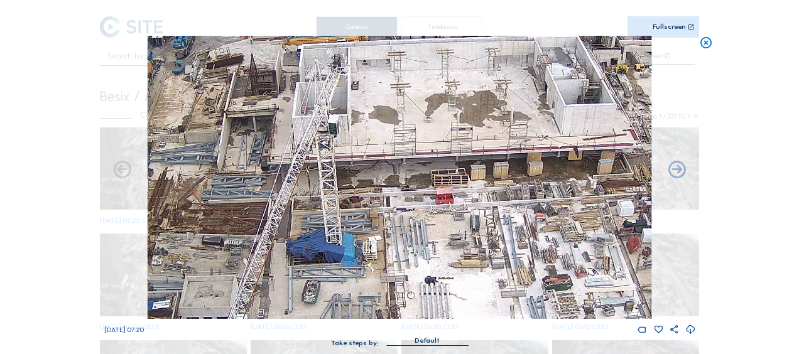
drag, startPoint x: 316, startPoint y: 178, endPoint x: 481, endPoint y: 237, distance: 175.6
click at [481, 237] on img at bounding box center [400, 177] width 504 height 283
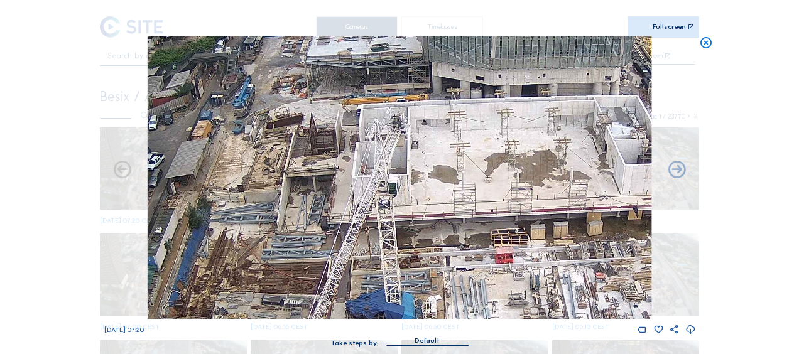
drag, startPoint x: 468, startPoint y: 210, endPoint x: 489, endPoint y: 257, distance: 52.0
click at [489, 257] on img at bounding box center [400, 177] width 504 height 283
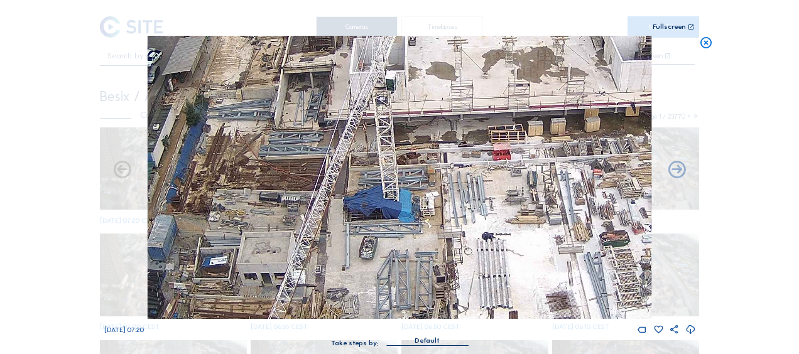
drag, startPoint x: 456, startPoint y: 272, endPoint x: 449, endPoint y: 156, distance: 115.7
click at [449, 156] on img at bounding box center [400, 177] width 504 height 283
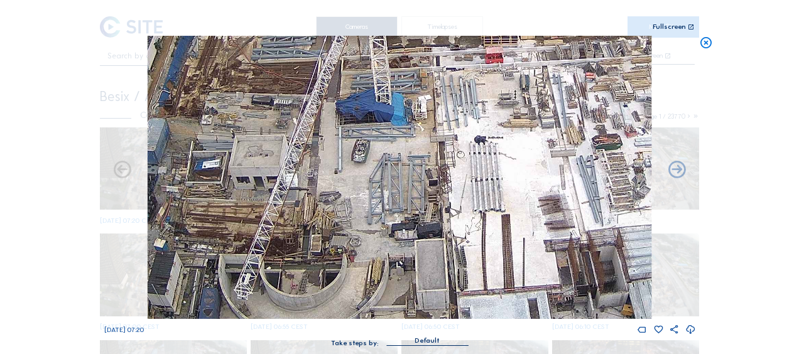
drag, startPoint x: 419, startPoint y: 127, endPoint x: 426, endPoint y: 170, distance: 43.2
click at [422, 121] on img at bounding box center [400, 177] width 504 height 283
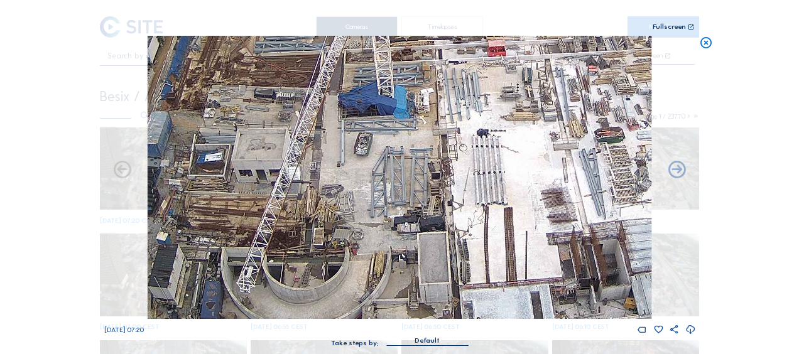
click at [438, 107] on img at bounding box center [400, 177] width 504 height 283
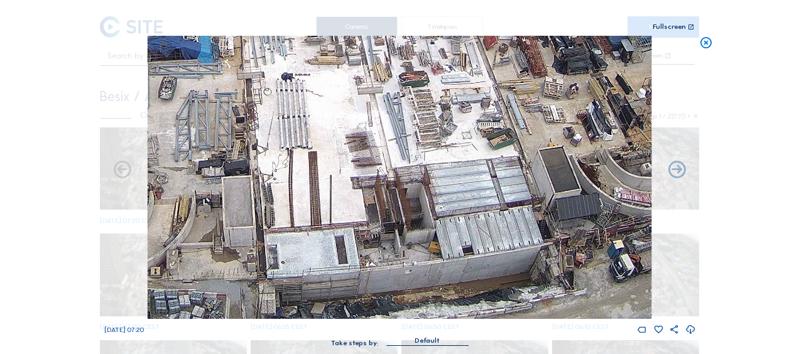
drag, startPoint x: 507, startPoint y: 204, endPoint x: 530, endPoint y: 222, distance: 29.0
click at [284, 159] on img at bounding box center [400, 177] width 504 height 283
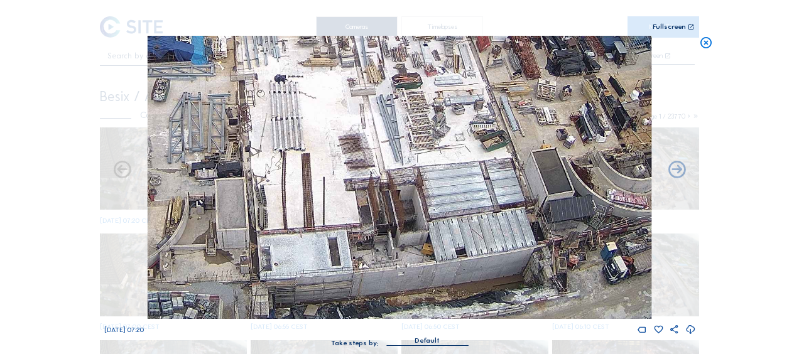
drag, startPoint x: 579, startPoint y: 219, endPoint x: 295, endPoint y: 226, distance: 284.5
click at [299, 225] on img at bounding box center [400, 177] width 504 height 283
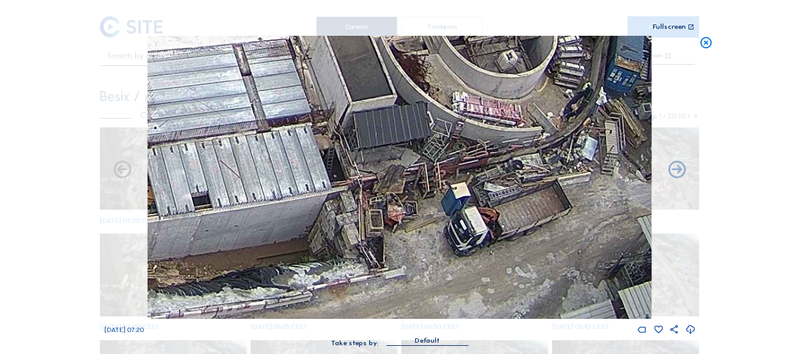
drag, startPoint x: 204, startPoint y: 249, endPoint x: 389, endPoint y: 153, distance: 207.8
click at [389, 153] on img at bounding box center [400, 177] width 504 height 283
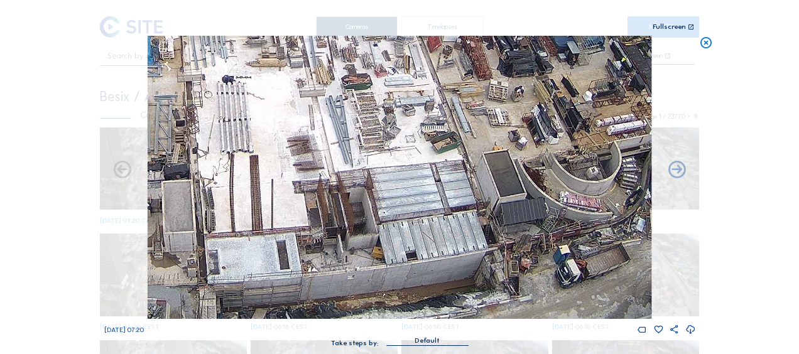
drag, startPoint x: 301, startPoint y: 131, endPoint x: 399, endPoint y: 154, distance: 100.7
click at [458, 126] on img at bounding box center [400, 177] width 504 height 283
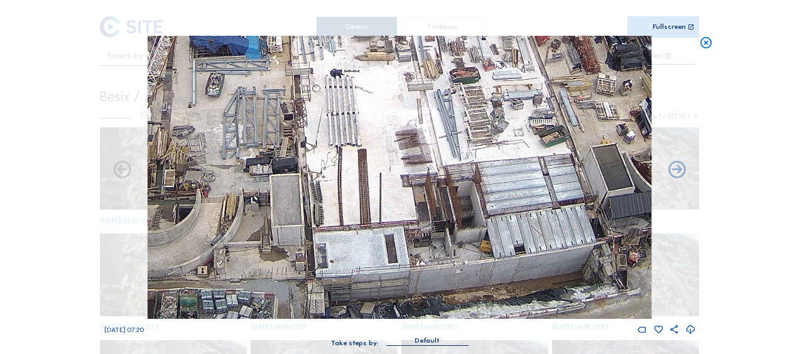
drag, startPoint x: 262, startPoint y: 208, endPoint x: 421, endPoint y: 163, distance: 165.1
click at [447, 144] on img at bounding box center [400, 177] width 504 height 283
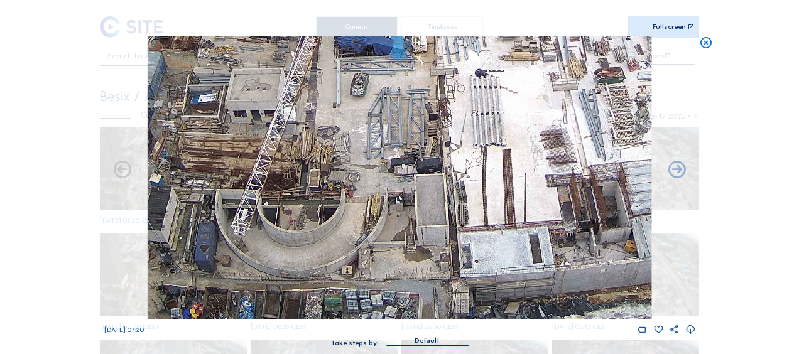
drag, startPoint x: 311, startPoint y: 191, endPoint x: 442, endPoint y: 172, distance: 132.0
click at [442, 172] on img at bounding box center [400, 177] width 504 height 283
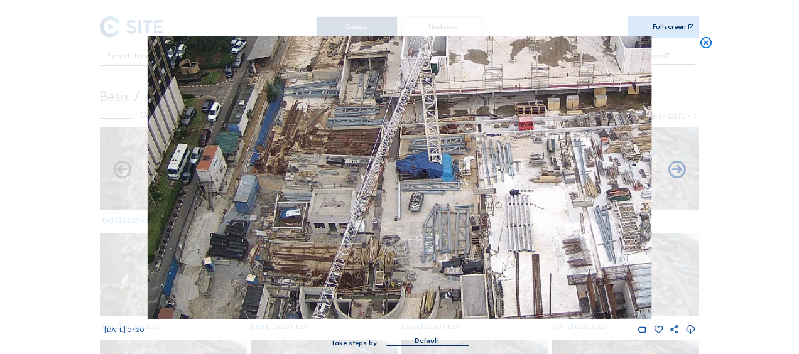
drag, startPoint x: 426, startPoint y: 99, endPoint x: 417, endPoint y: 173, distance: 74.0
click at [417, 173] on img at bounding box center [400, 177] width 504 height 283
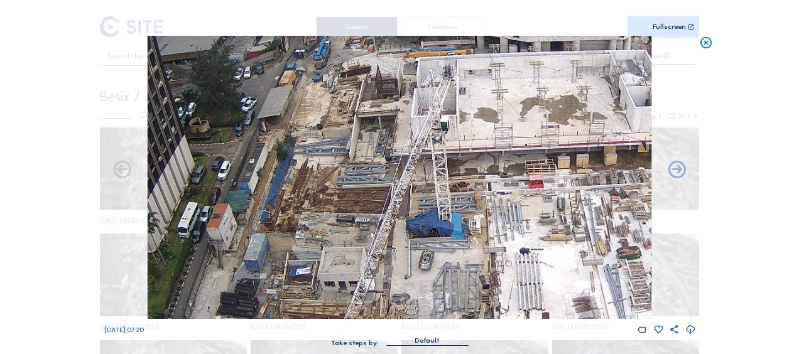
drag, startPoint x: 355, startPoint y: 107, endPoint x: 365, endPoint y: 165, distance: 58.6
click at [365, 165] on img at bounding box center [400, 177] width 504 height 283
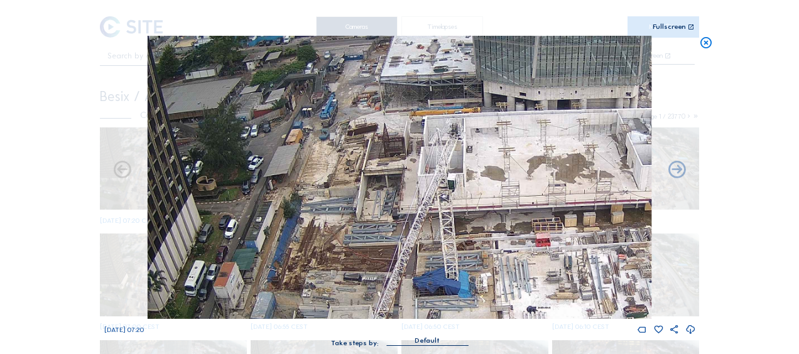
drag, startPoint x: 338, startPoint y: 136, endPoint x: 345, endPoint y: 194, distance: 58.8
click at [345, 194] on img at bounding box center [400, 177] width 504 height 283
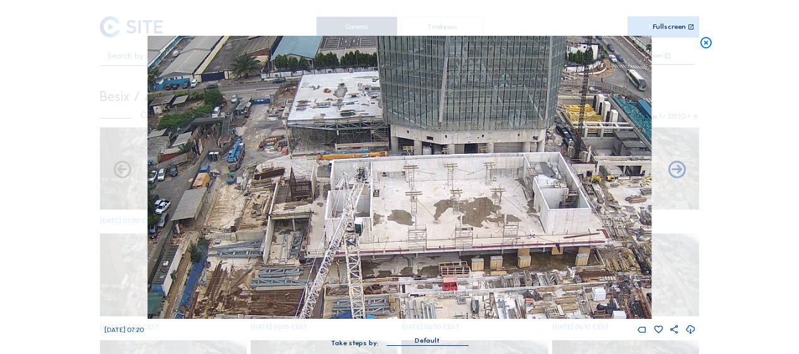
drag, startPoint x: 339, startPoint y: 199, endPoint x: 247, endPoint y: 246, distance: 103.0
click at [247, 246] on img at bounding box center [400, 177] width 504 height 283
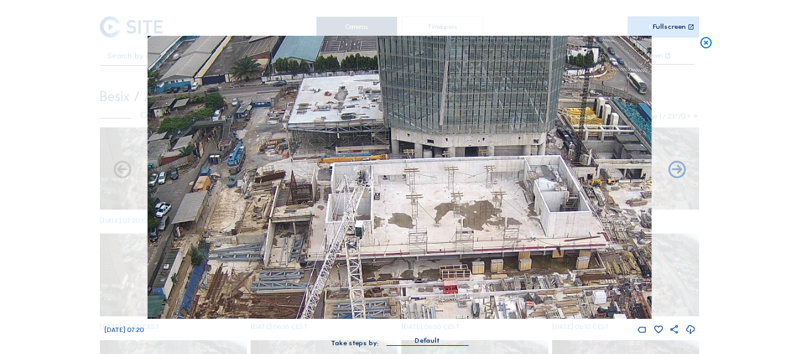
drag, startPoint x: 493, startPoint y: 226, endPoint x: 400, endPoint y: 181, distance: 103.9
click at [403, 177] on img at bounding box center [400, 177] width 504 height 283
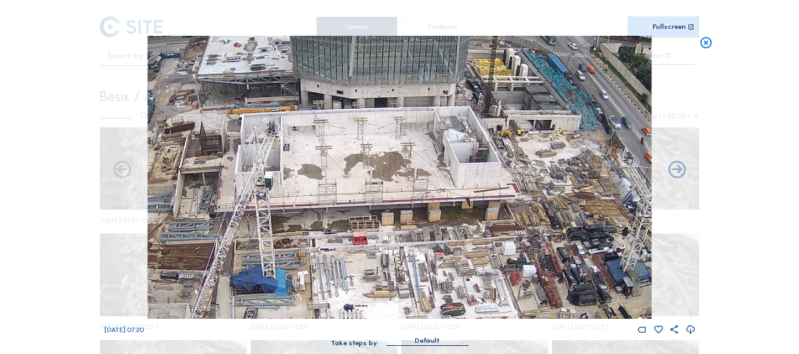
drag, startPoint x: 314, startPoint y: 227, endPoint x: 300, endPoint y: 184, distance: 45.5
click at [314, 228] on img at bounding box center [400, 177] width 504 height 283
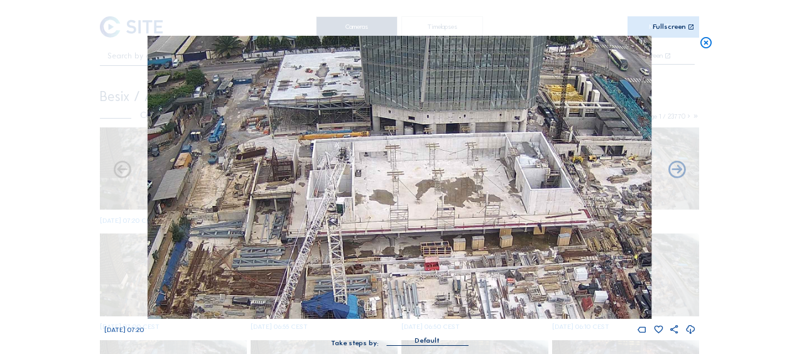
drag, startPoint x: 374, startPoint y: 256, endPoint x: 344, endPoint y: 171, distance: 90.0
click at [345, 171] on img at bounding box center [400, 177] width 504 height 283
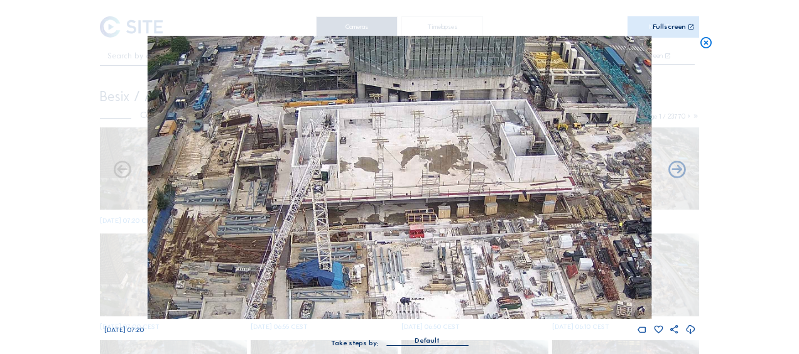
click at [325, 177] on img at bounding box center [400, 177] width 504 height 283
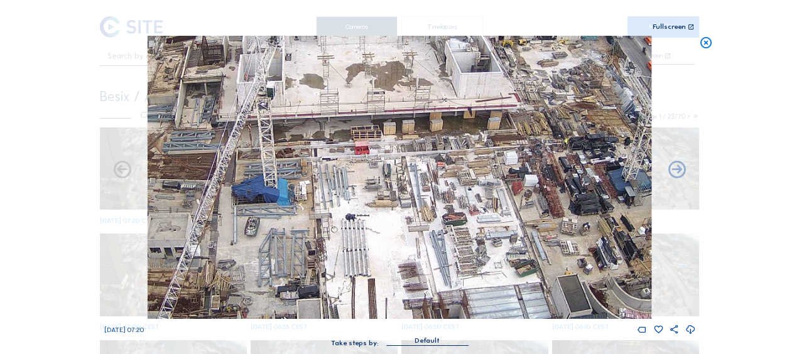
drag, startPoint x: 343, startPoint y: 234, endPoint x: 316, endPoint y: 196, distance: 46.0
click at [288, 151] on img at bounding box center [400, 177] width 504 height 283
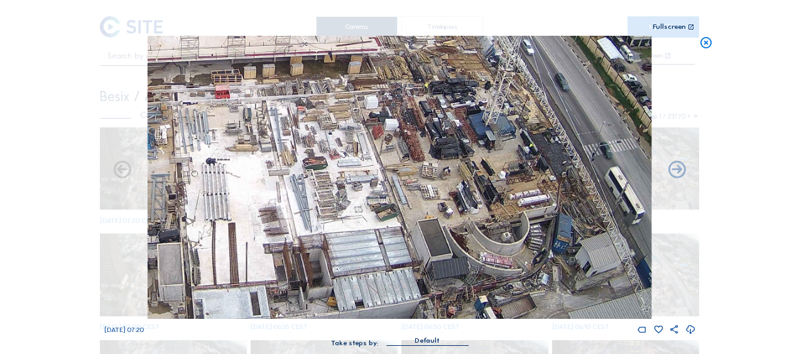
drag, startPoint x: 351, startPoint y: 205, endPoint x: 225, endPoint y: 130, distance: 146.1
click at [224, 137] on img at bounding box center [400, 177] width 504 height 283
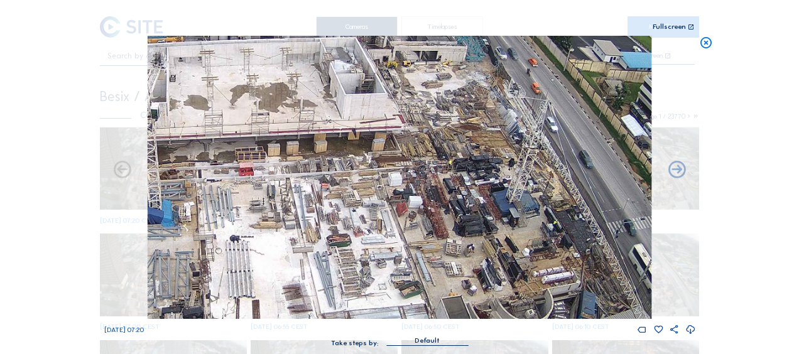
drag, startPoint x: 437, startPoint y: 164, endPoint x: 439, endPoint y: 171, distance: 7.3
click at [439, 171] on img at bounding box center [400, 177] width 504 height 283
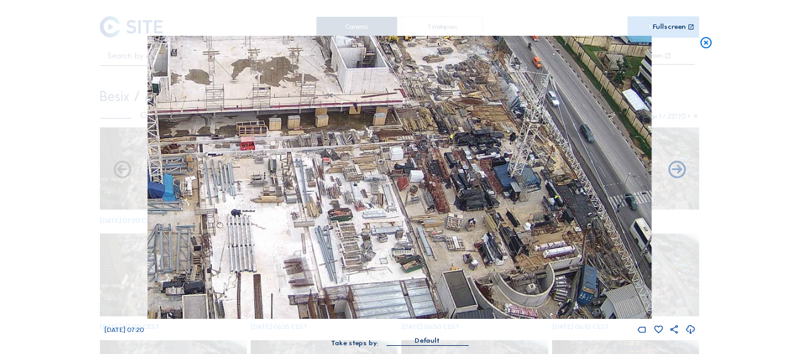
drag, startPoint x: 435, startPoint y: 166, endPoint x: 468, endPoint y: 113, distance: 62.9
click at [468, 113] on img at bounding box center [400, 177] width 504 height 283
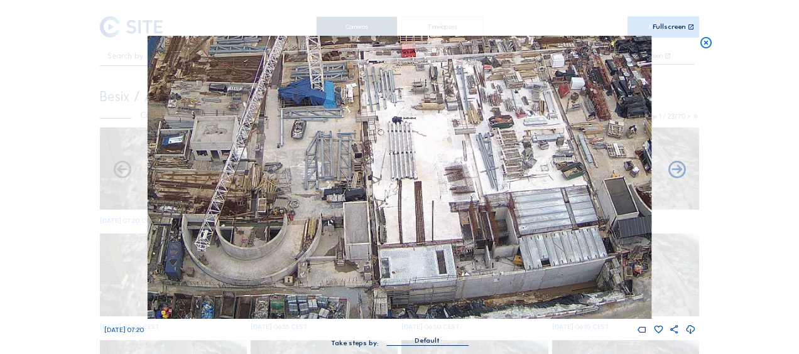
drag, startPoint x: 300, startPoint y: 229, endPoint x: 354, endPoint y: 174, distance: 76.8
click at [354, 174] on img at bounding box center [400, 177] width 504 height 283
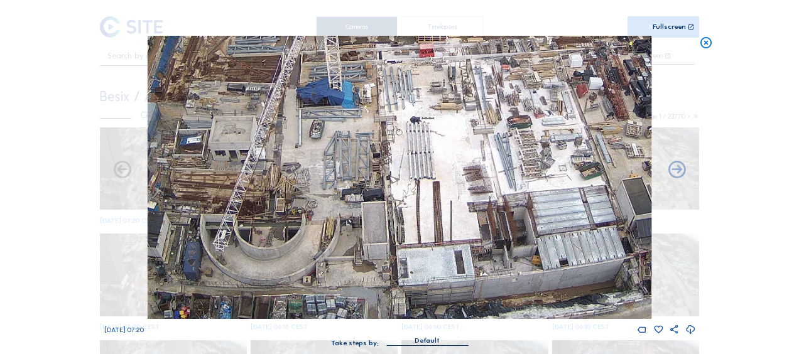
drag, startPoint x: 333, startPoint y: 212, endPoint x: 347, endPoint y: 177, distance: 37.8
click at [347, 177] on img at bounding box center [400, 177] width 504 height 283
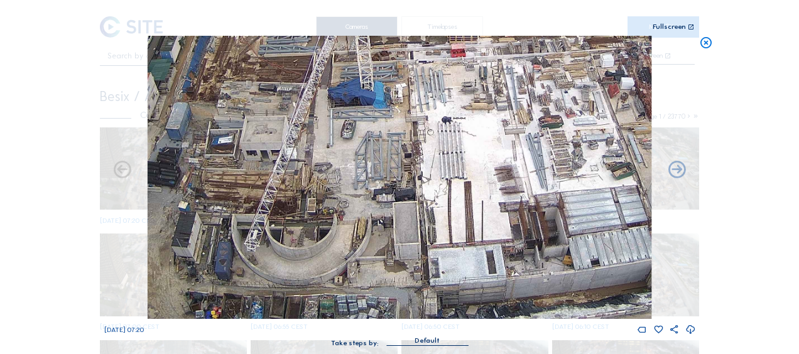
drag, startPoint x: 324, startPoint y: 227, endPoint x: 339, endPoint y: 217, distance: 18.1
click at [339, 217] on img at bounding box center [400, 177] width 504 height 283
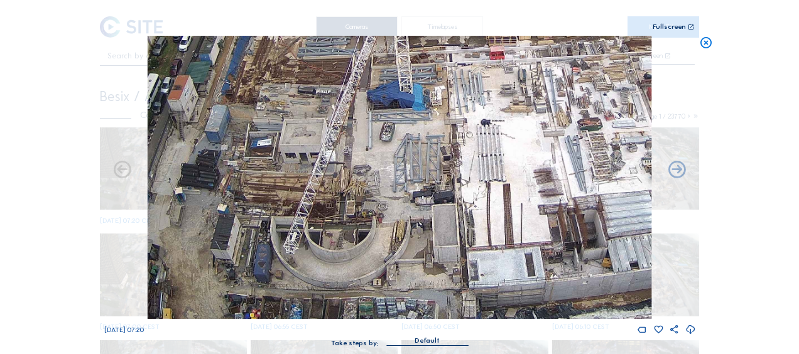
drag, startPoint x: 324, startPoint y: 263, endPoint x: 363, endPoint y: 265, distance: 39.0
click at [363, 265] on img at bounding box center [400, 177] width 504 height 283
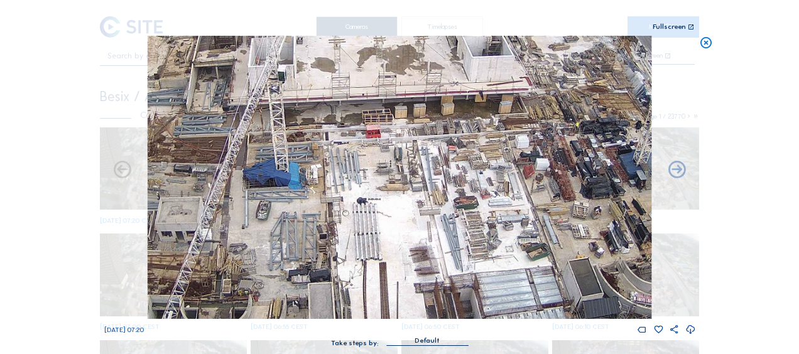
drag, startPoint x: 503, startPoint y: 131, endPoint x: 410, endPoint y: 190, distance: 110.1
click at [382, 208] on img at bounding box center [400, 177] width 504 height 283
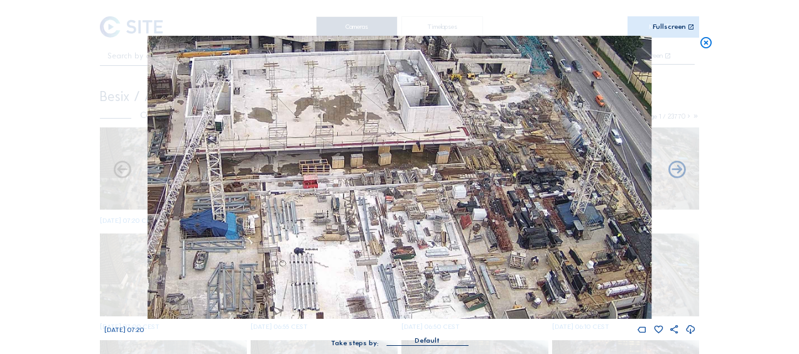
drag, startPoint x: 460, startPoint y: 188, endPoint x: 347, endPoint y: 247, distance: 126.9
click at [348, 250] on img at bounding box center [400, 177] width 504 height 283
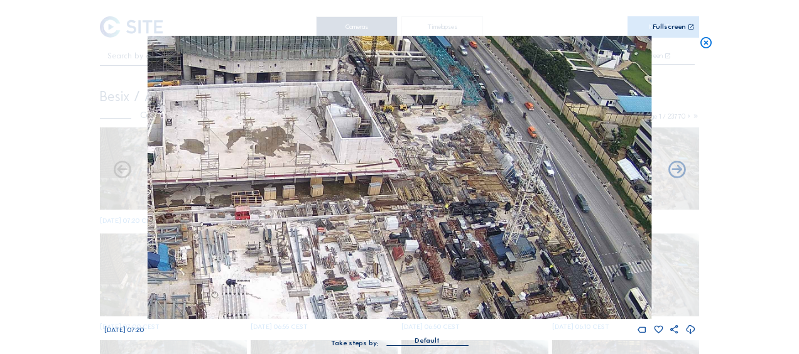
drag, startPoint x: 364, startPoint y: 197, endPoint x: 385, endPoint y: 153, distance: 48.6
click at [387, 146] on img at bounding box center [400, 177] width 504 height 283
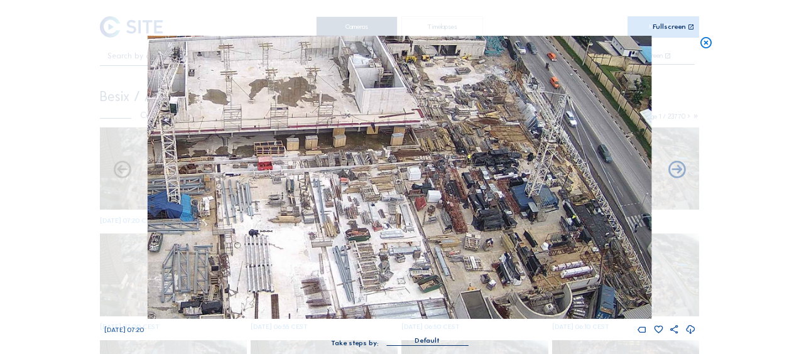
drag, startPoint x: 382, startPoint y: 154, endPoint x: 387, endPoint y: 164, distance: 11.2
click at [385, 151] on img at bounding box center [400, 177] width 504 height 283
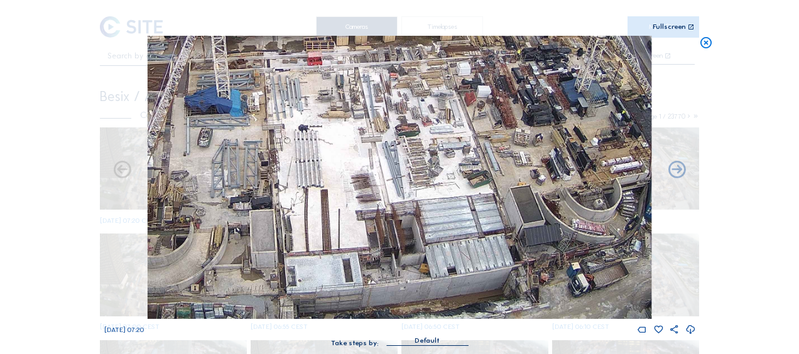
drag, startPoint x: 374, startPoint y: 188, endPoint x: 391, endPoint y: 121, distance: 69.1
click at [391, 121] on img at bounding box center [400, 177] width 504 height 283
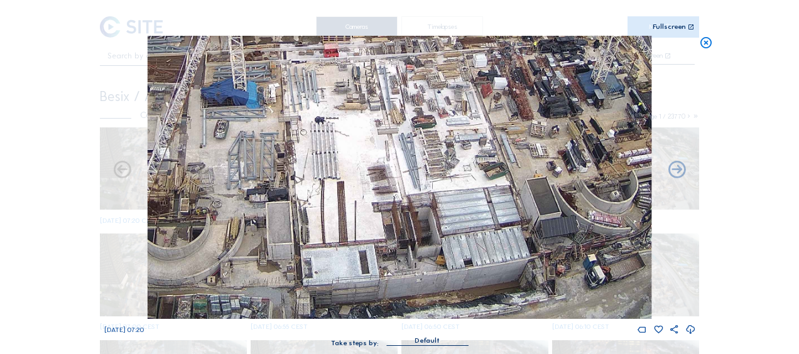
drag, startPoint x: 359, startPoint y: 173, endPoint x: 390, endPoint y: 164, distance: 32.0
click at [389, 160] on img at bounding box center [400, 177] width 504 height 283
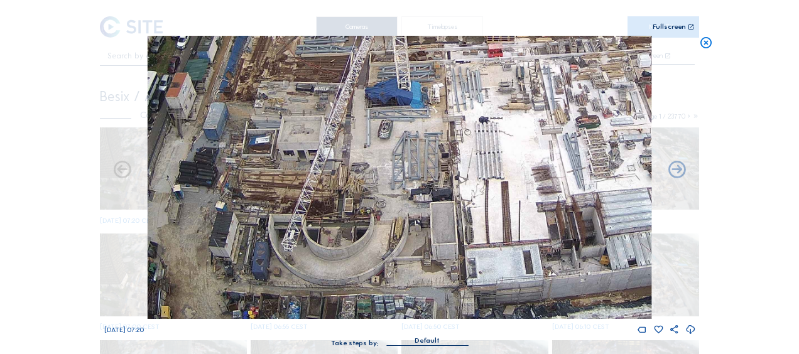
drag, startPoint x: 255, startPoint y: 212, endPoint x: 391, endPoint y: 172, distance: 141.4
click at [391, 172] on img at bounding box center [400, 177] width 504 height 283
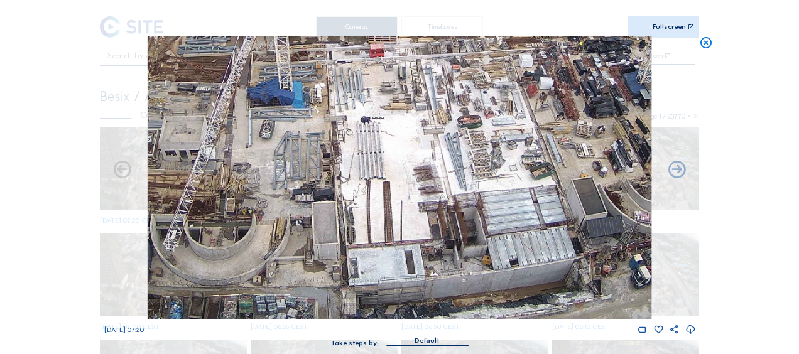
drag, startPoint x: 562, startPoint y: 235, endPoint x: 416, endPoint y: 214, distance: 147.1
click at [416, 214] on img at bounding box center [400, 177] width 504 height 283
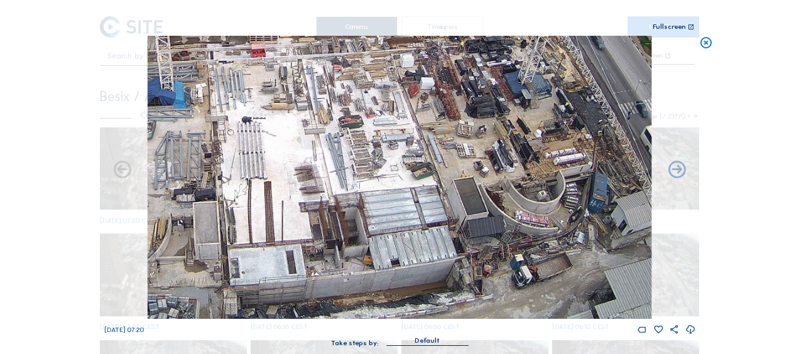
drag, startPoint x: 467, startPoint y: 172, endPoint x: 355, endPoint y: 157, distance: 112.8
click at [348, 156] on img at bounding box center [400, 177] width 504 height 283
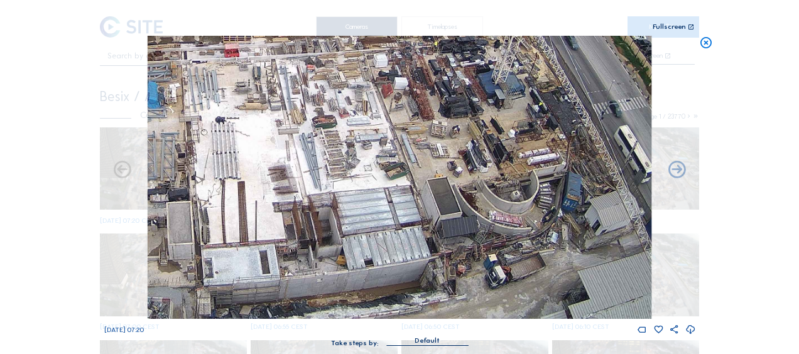
click at [393, 156] on img at bounding box center [400, 177] width 504 height 283
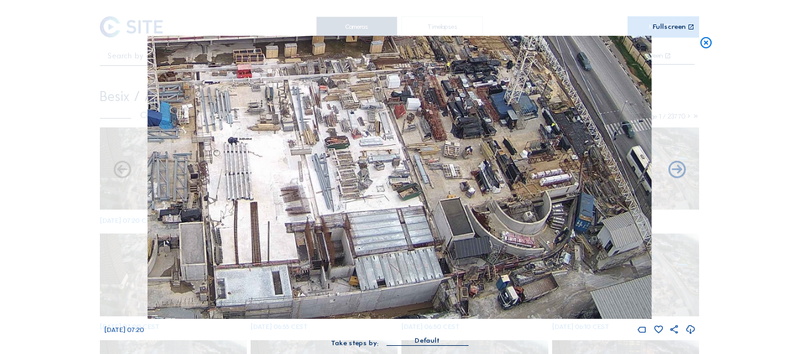
drag, startPoint x: 465, startPoint y: 160, endPoint x: 468, endPoint y: 188, distance: 27.9
click at [468, 187] on img at bounding box center [400, 177] width 504 height 283
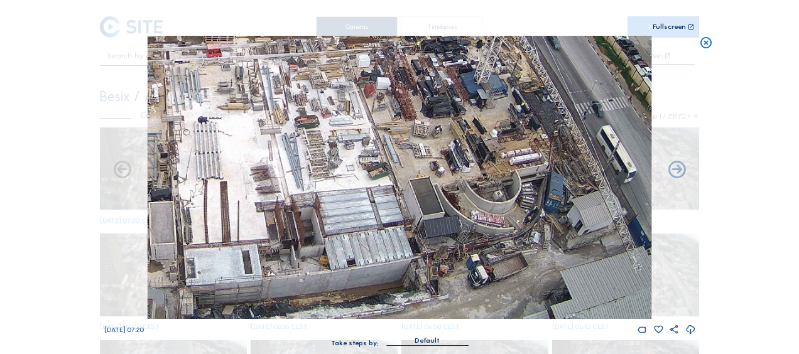
drag, startPoint x: 497, startPoint y: 261, endPoint x: 463, endPoint y: 185, distance: 83.2
click at [463, 185] on img at bounding box center [400, 177] width 504 height 283
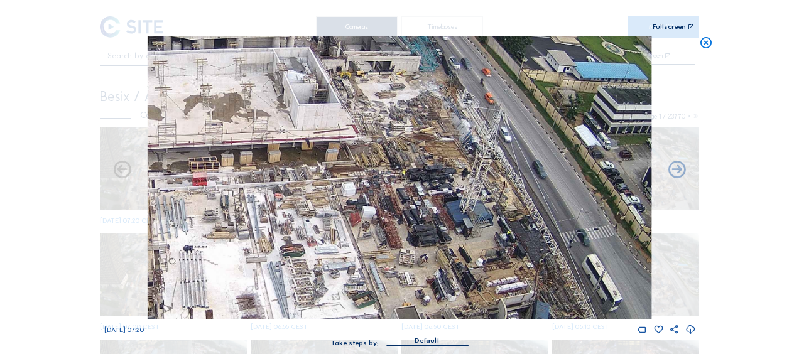
drag, startPoint x: 532, startPoint y: 65, endPoint x: 517, endPoint y: 195, distance: 130.1
click at [517, 195] on img at bounding box center [400, 177] width 504 height 283
drag, startPoint x: 379, startPoint y: 139, endPoint x: 364, endPoint y: 232, distance: 94.0
click at [364, 232] on img at bounding box center [400, 177] width 504 height 283
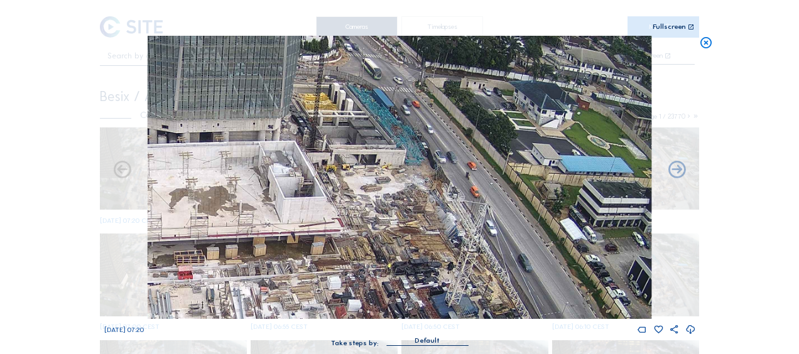
drag, startPoint x: 324, startPoint y: 138, endPoint x: 353, endPoint y: 183, distance: 53.1
click at [353, 183] on img at bounding box center [400, 177] width 504 height 283
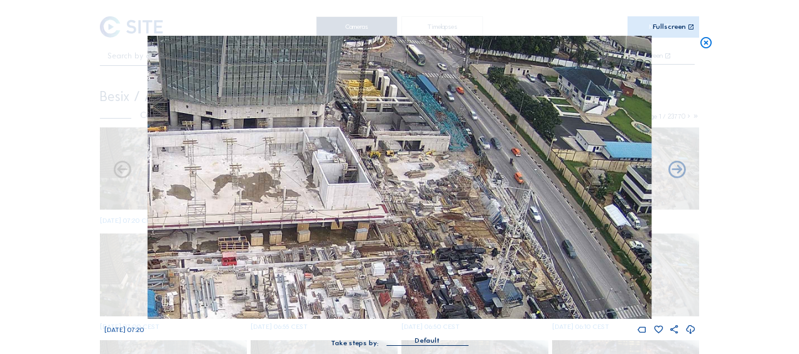
drag, startPoint x: 332, startPoint y: 175, endPoint x: 343, endPoint y: 144, distance: 32.0
click at [343, 144] on img at bounding box center [400, 177] width 504 height 283
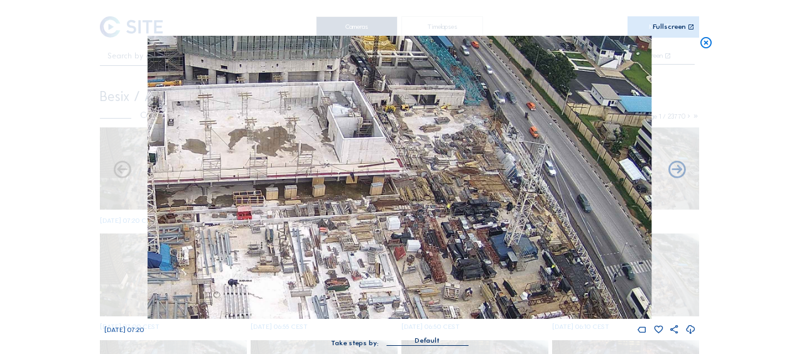
drag, startPoint x: 293, startPoint y: 187, endPoint x: 296, endPoint y: 181, distance: 6.5
click at [296, 181] on img at bounding box center [400, 177] width 504 height 283
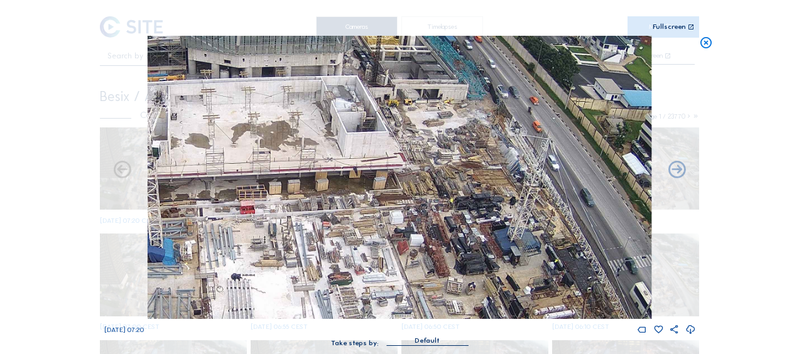
drag, startPoint x: 271, startPoint y: 220, endPoint x: 286, endPoint y: 194, distance: 30.4
click at [286, 194] on img at bounding box center [400, 177] width 504 height 283
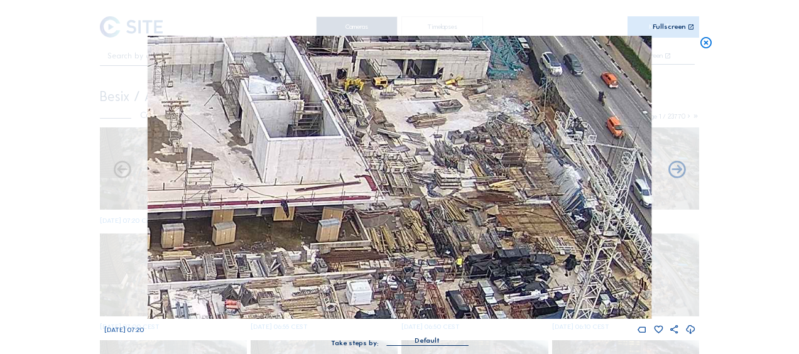
drag, startPoint x: 166, startPoint y: 173, endPoint x: 335, endPoint y: 153, distance: 170.0
click at [335, 153] on img at bounding box center [400, 177] width 504 height 283
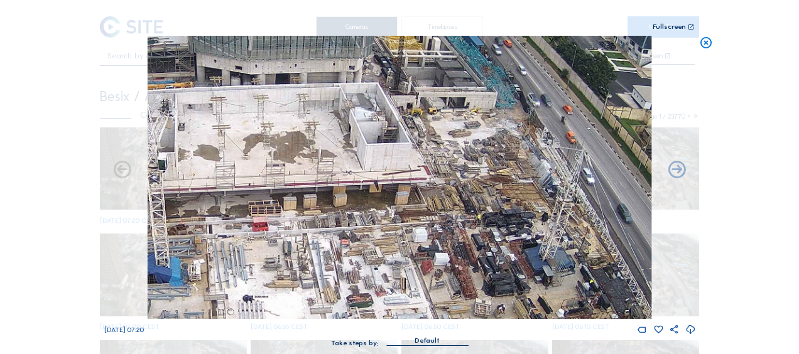
drag, startPoint x: 217, startPoint y: 198, endPoint x: 304, endPoint y: 173, distance: 90.8
click at [304, 173] on img at bounding box center [400, 177] width 504 height 283
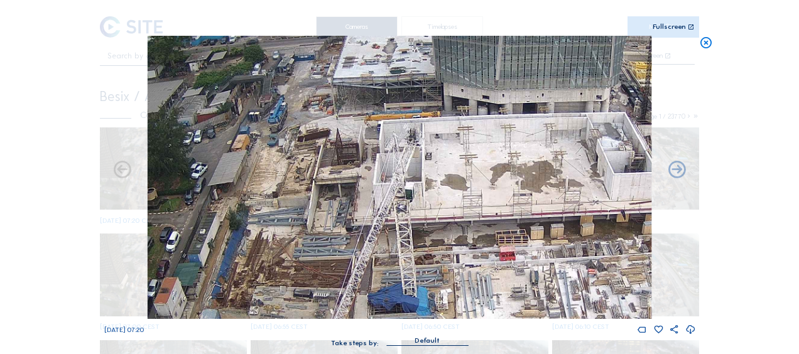
drag, startPoint x: 230, startPoint y: 156, endPoint x: 390, endPoint y: 210, distance: 168.6
click at [390, 210] on img at bounding box center [400, 177] width 504 height 283
click at [703, 43] on icon at bounding box center [706, 43] width 14 height 14
